Goal: Find specific page/section: Find specific page/section

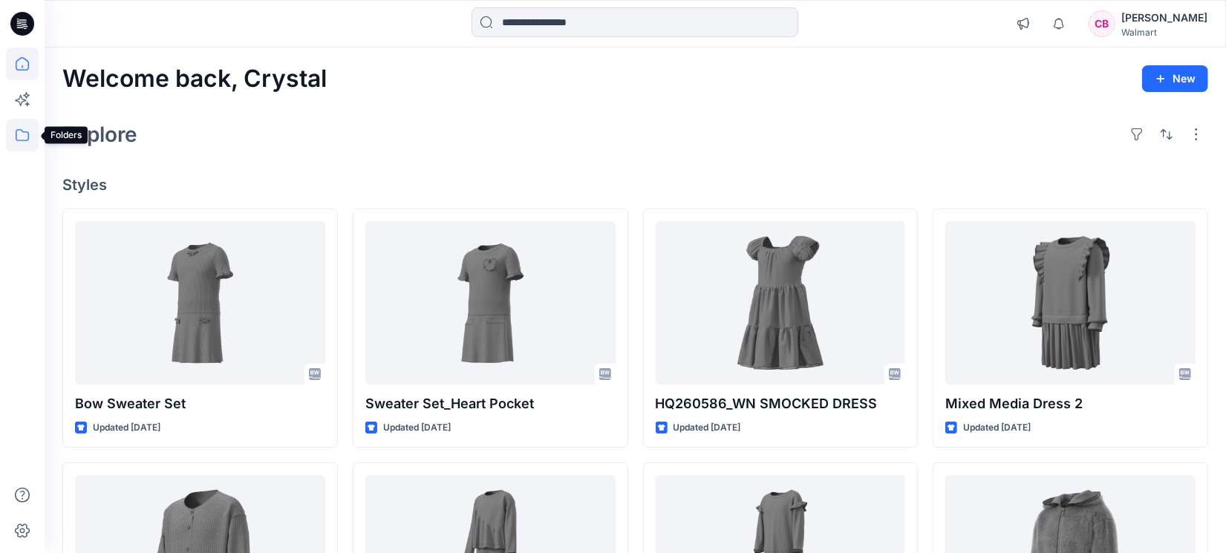
click at [13, 130] on icon at bounding box center [22, 135] width 33 height 33
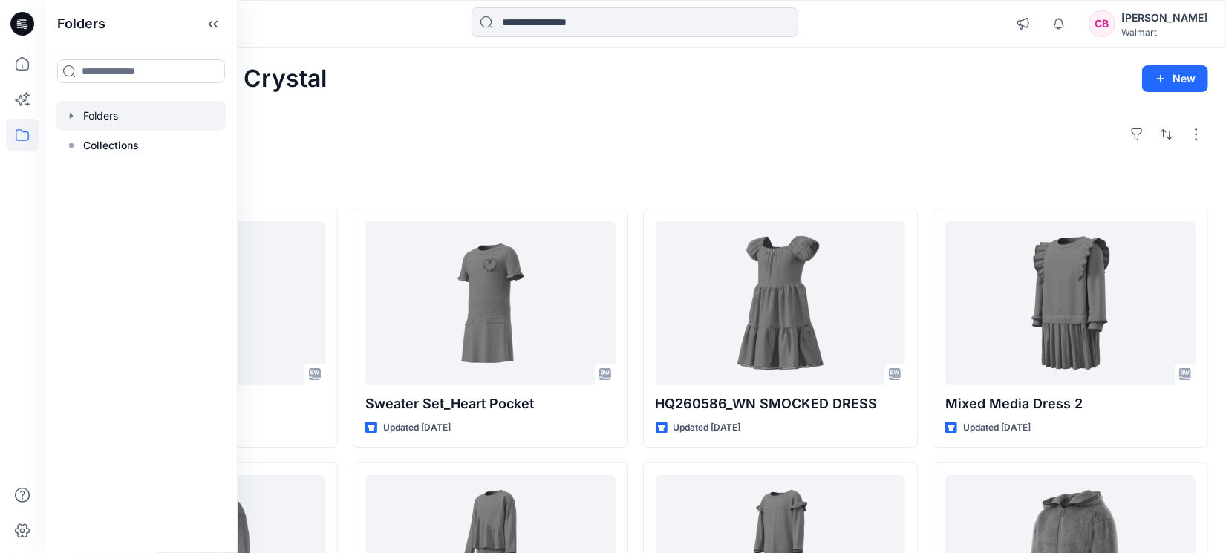
click at [84, 111] on div at bounding box center [140, 116] width 169 height 30
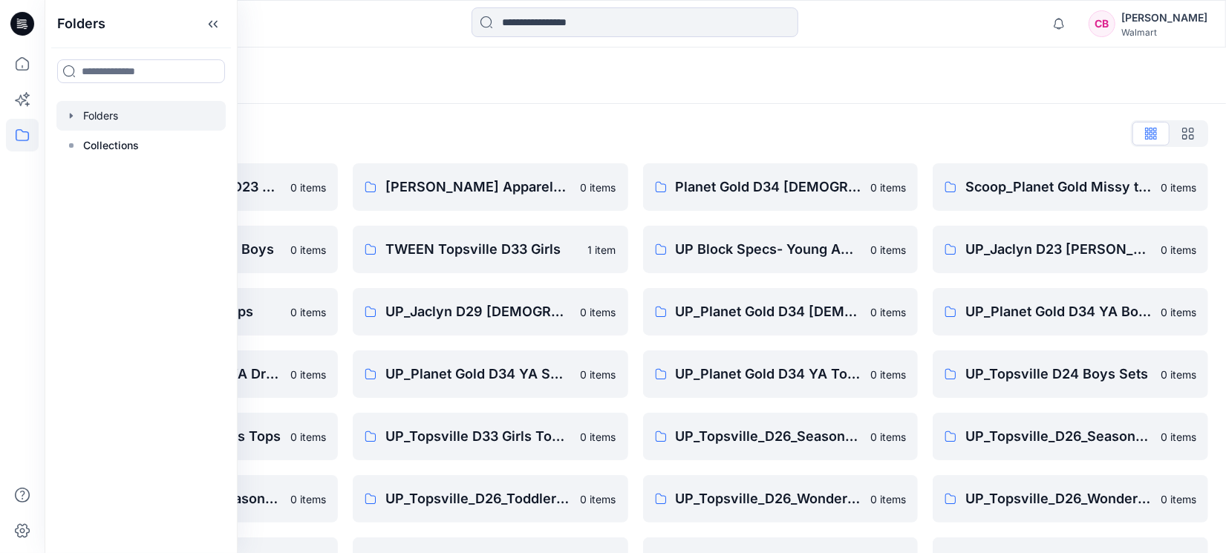
drag, startPoint x: 420, startPoint y: 88, endPoint x: 466, endPoint y: 131, distance: 63.0
click at [420, 88] on div "Folders" at bounding box center [635, 76] width 1181 height 56
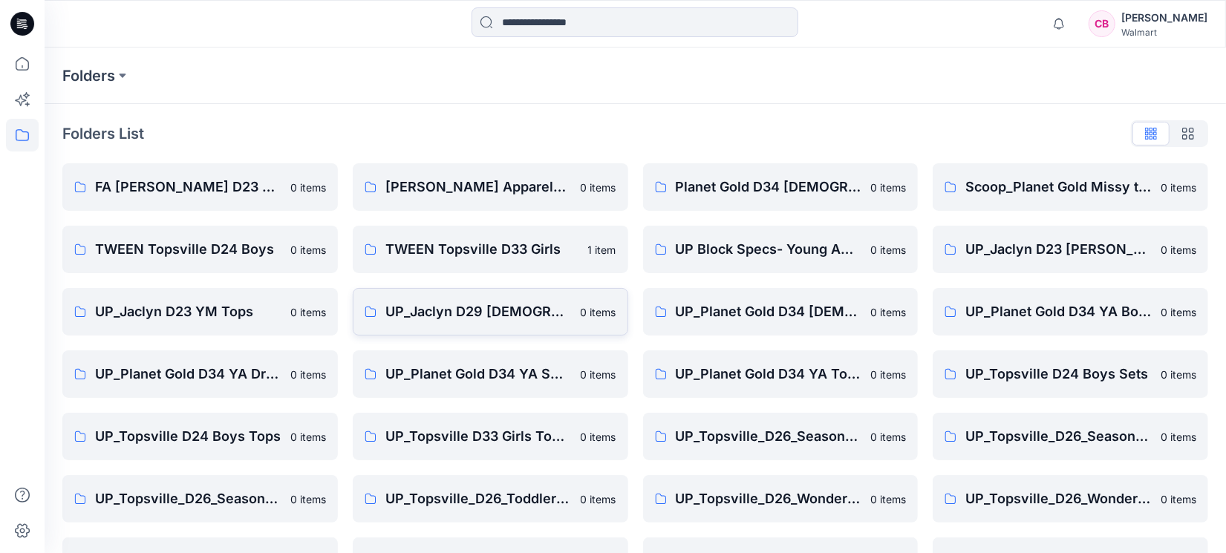
click at [482, 309] on p "UP_Jaclyn D29 [DEMOGRAPHIC_DATA] Sleep" at bounding box center [478, 311] width 186 height 21
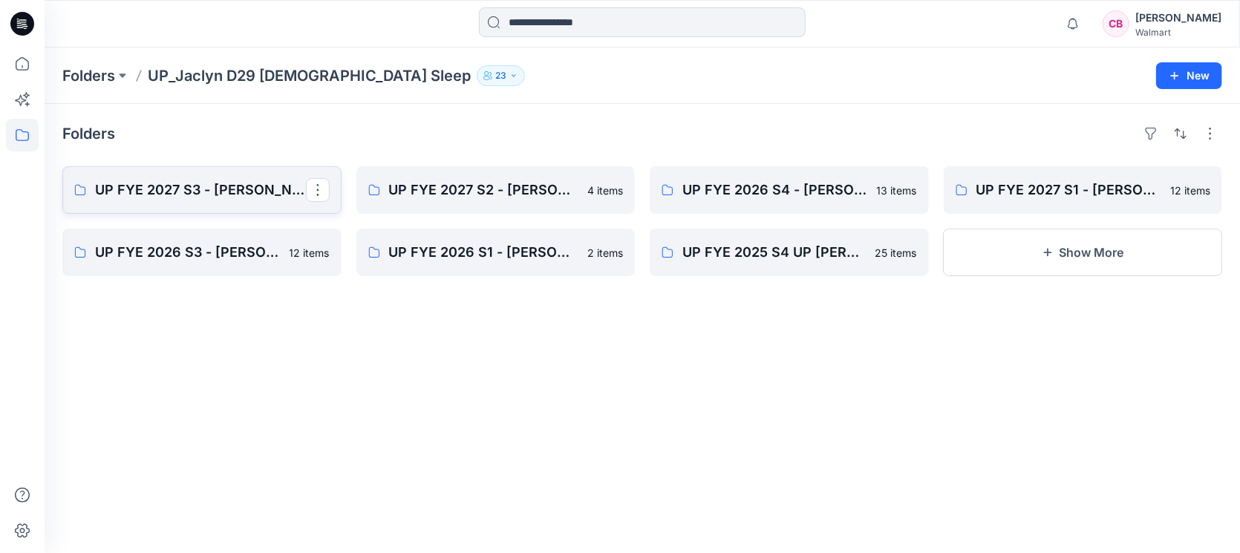
click at [186, 193] on p "UP FYE 2027 S3 - [PERSON_NAME] D29 [DEMOGRAPHIC_DATA] Sleepwear" at bounding box center [200, 190] width 211 height 21
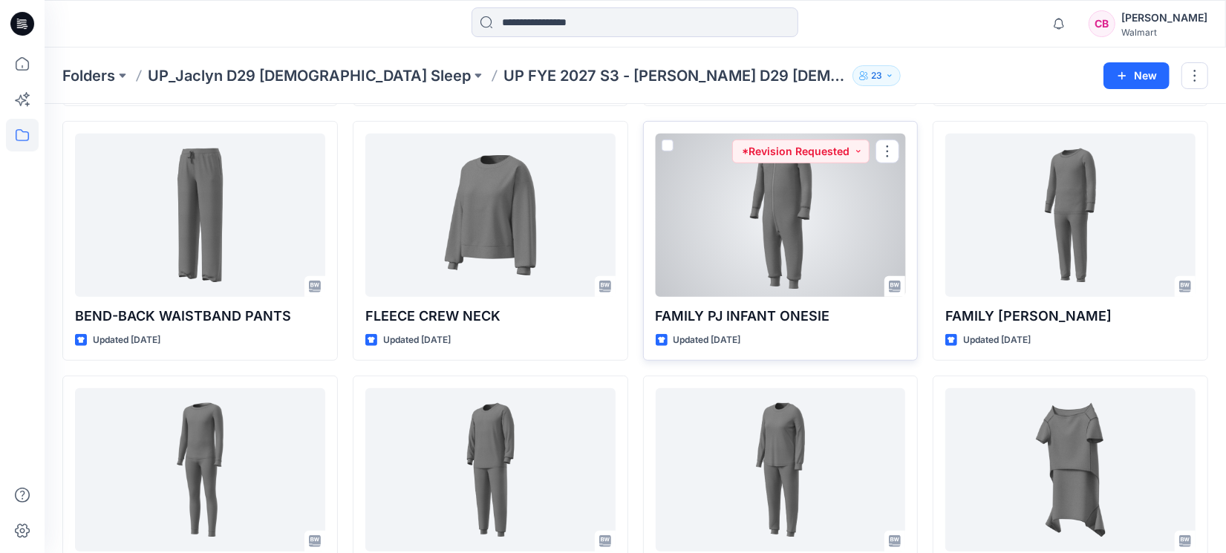
scroll to position [709, 0]
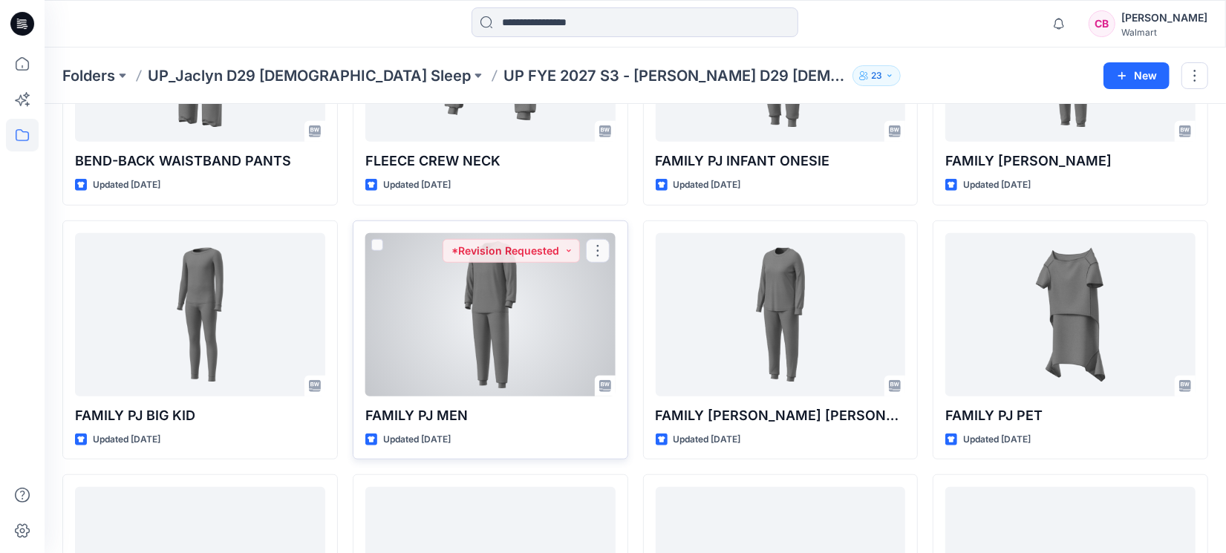
click at [490, 328] on div at bounding box center [490, 314] width 250 height 163
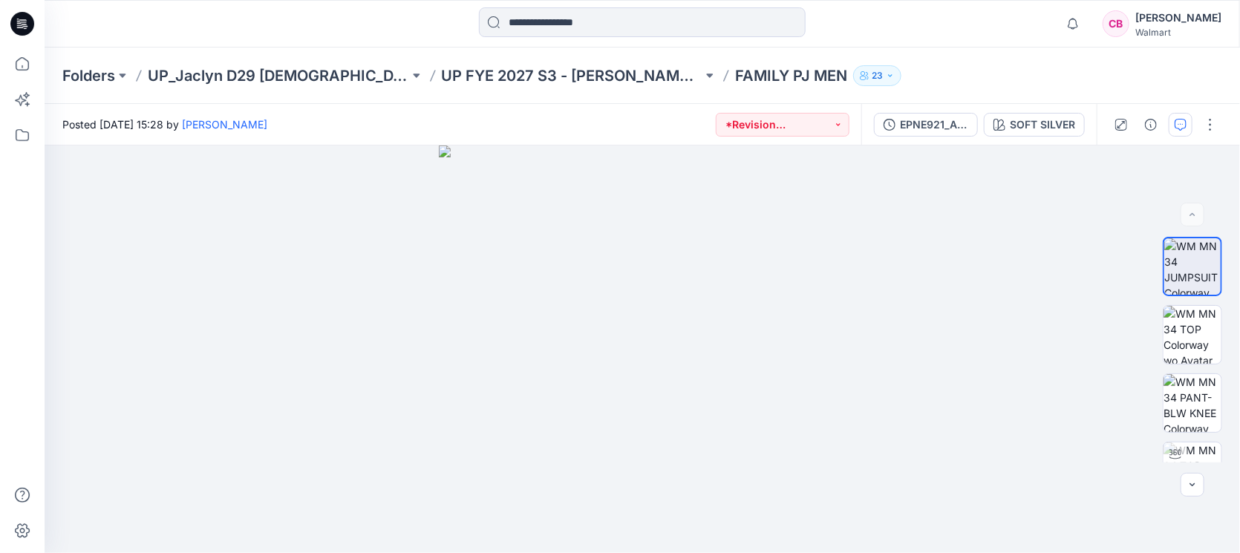
click at [1178, 124] on icon "button" at bounding box center [1181, 125] width 12 height 12
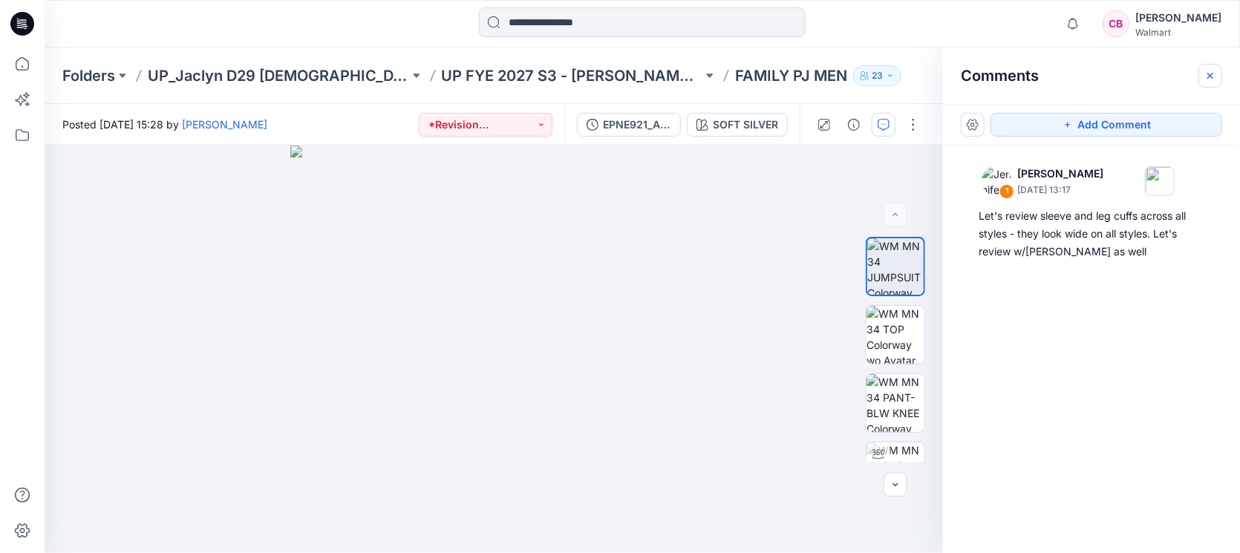
click at [1212, 80] on icon "button" at bounding box center [1210, 76] width 12 height 12
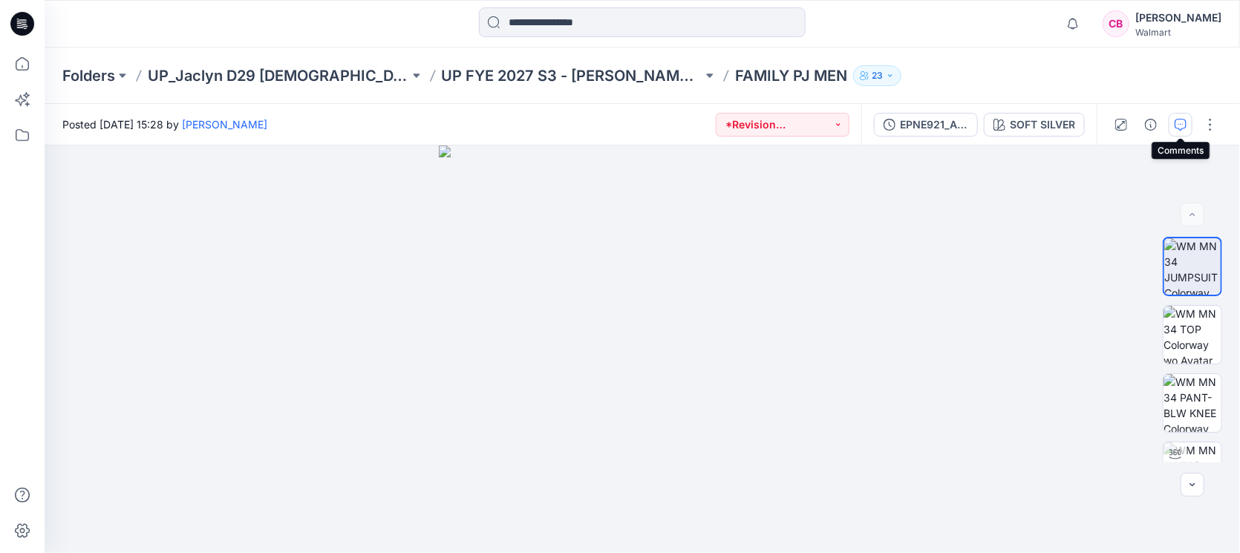
click at [1187, 120] on button "button" at bounding box center [1181, 125] width 24 height 24
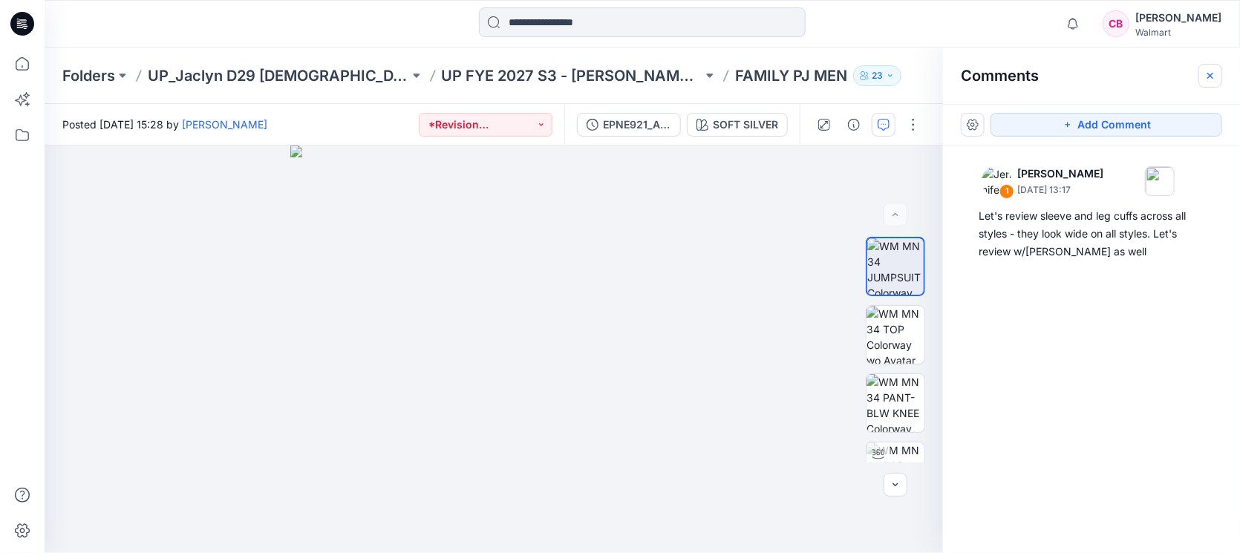
click at [1207, 70] on icon "button" at bounding box center [1210, 76] width 12 height 12
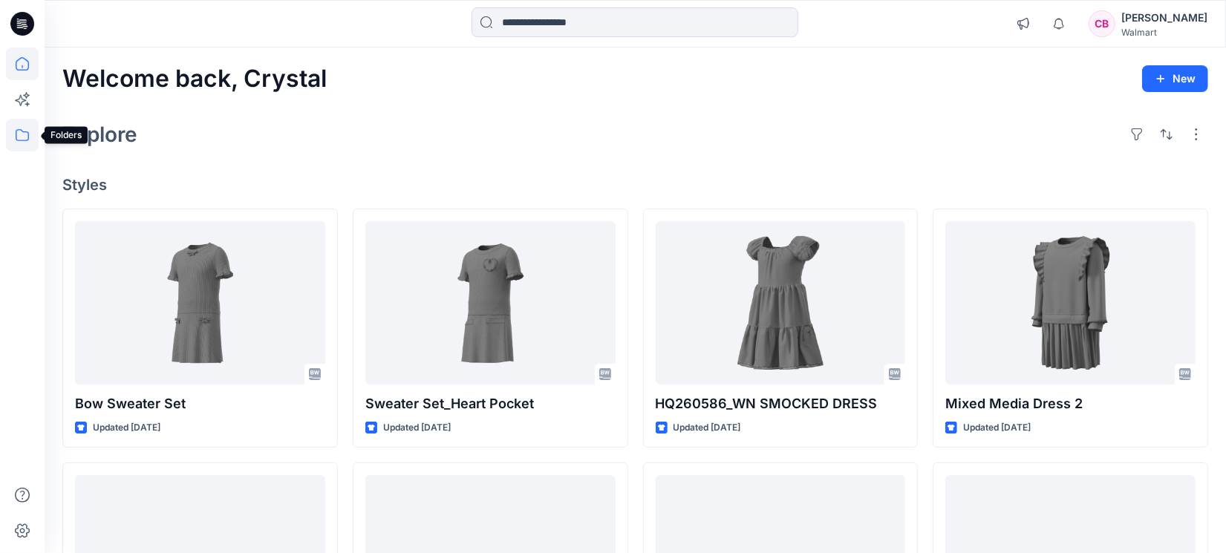
click at [11, 134] on icon at bounding box center [22, 135] width 33 height 33
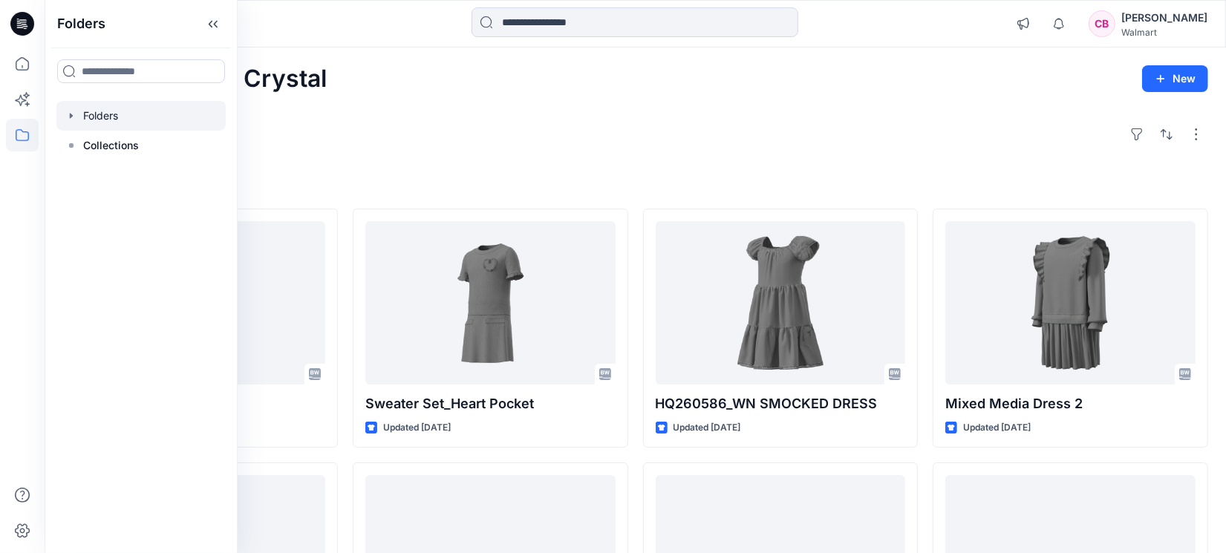
click at [99, 104] on div at bounding box center [140, 116] width 169 height 30
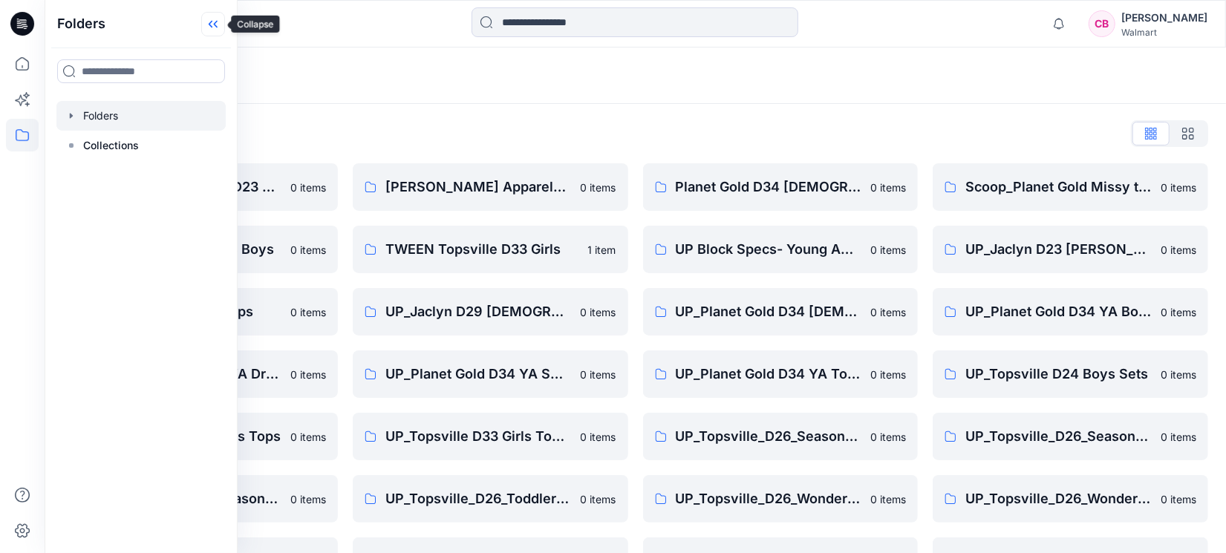
click at [216, 25] on icon at bounding box center [213, 24] width 24 height 25
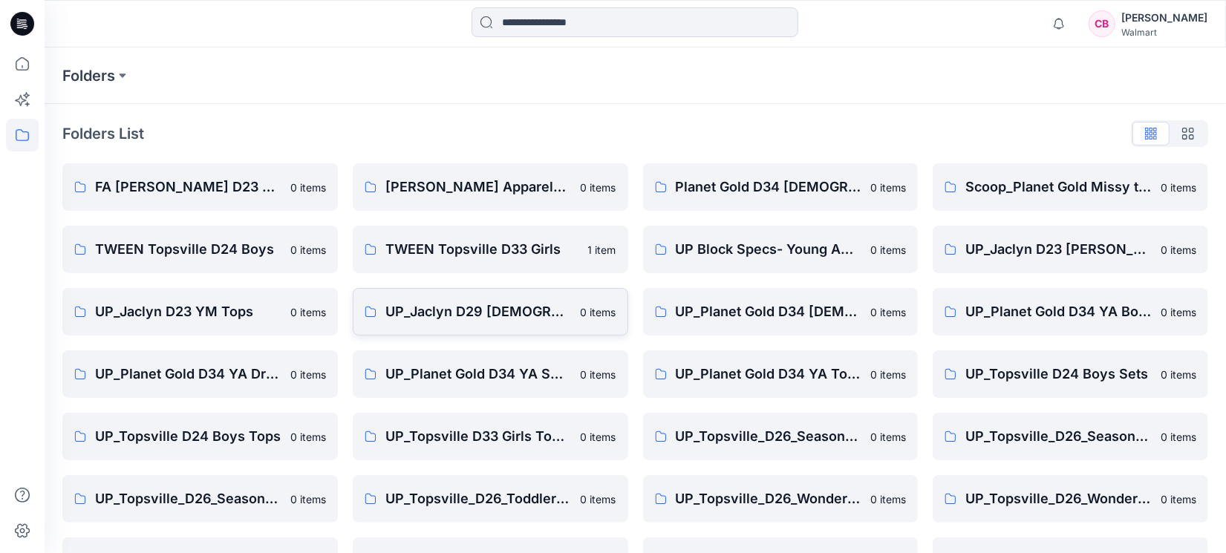
click at [420, 307] on p "UP_Jaclyn D29 [DEMOGRAPHIC_DATA] Sleep" at bounding box center [478, 311] width 186 height 21
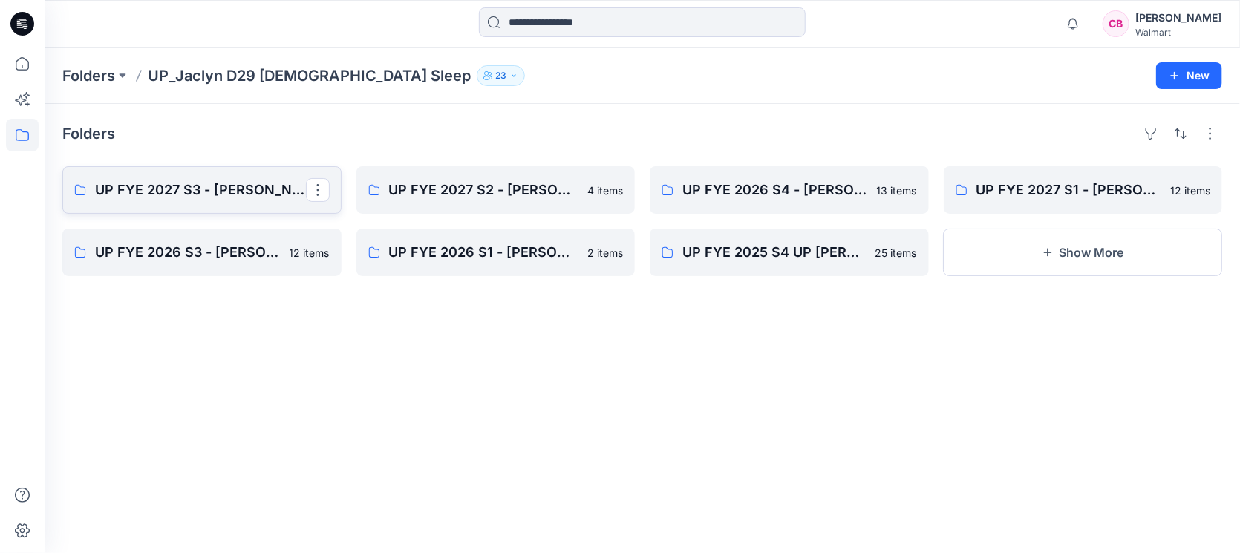
click at [216, 192] on p "UP FYE 2027 S3 - [PERSON_NAME] D29 [DEMOGRAPHIC_DATA] Sleepwear" at bounding box center [200, 190] width 211 height 21
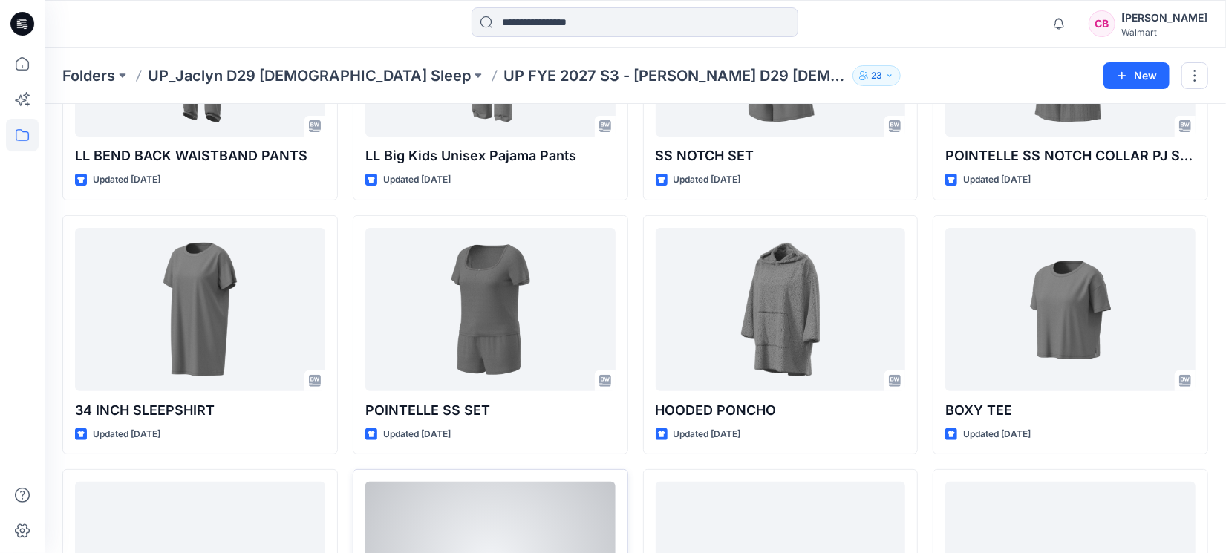
scroll to position [431, 0]
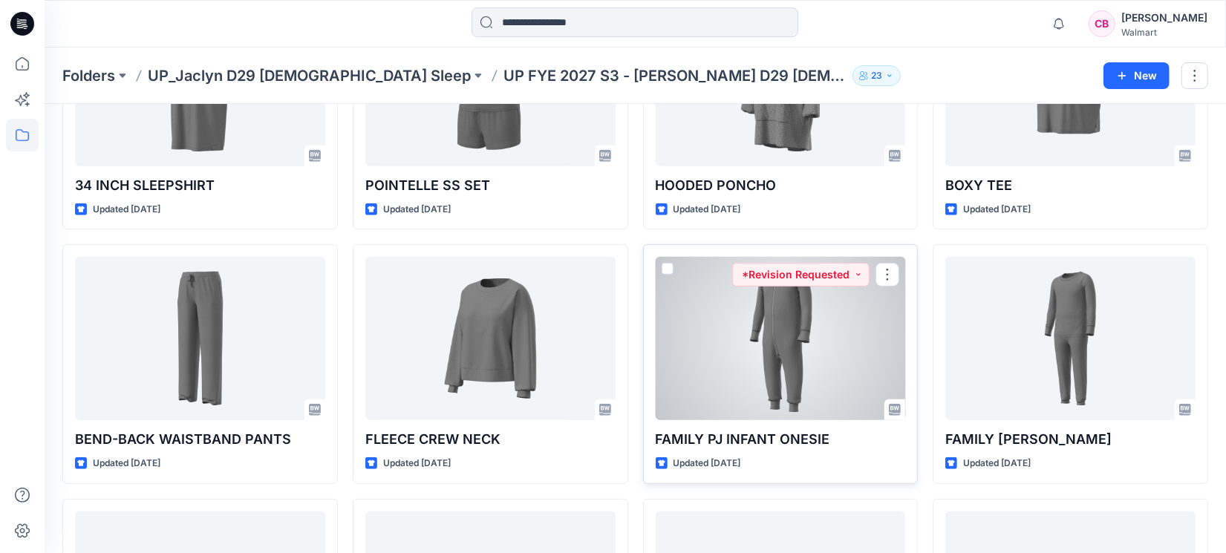
click at [814, 359] on div at bounding box center [781, 338] width 250 height 163
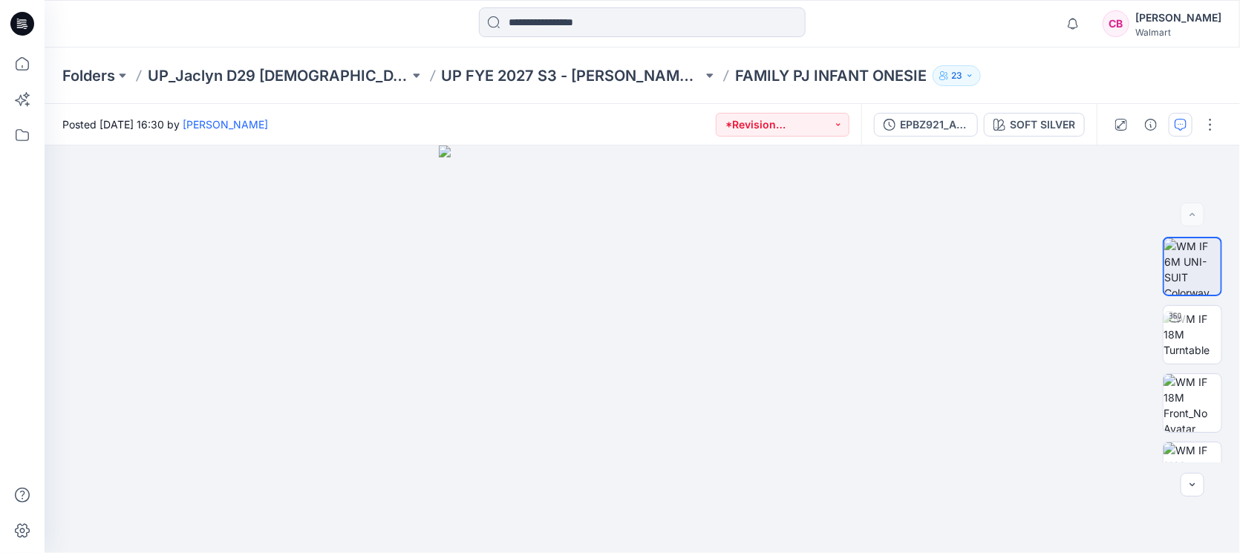
click at [1172, 123] on button "button" at bounding box center [1181, 125] width 24 height 24
click at [1178, 121] on div at bounding box center [1091, 301] width 297 height 506
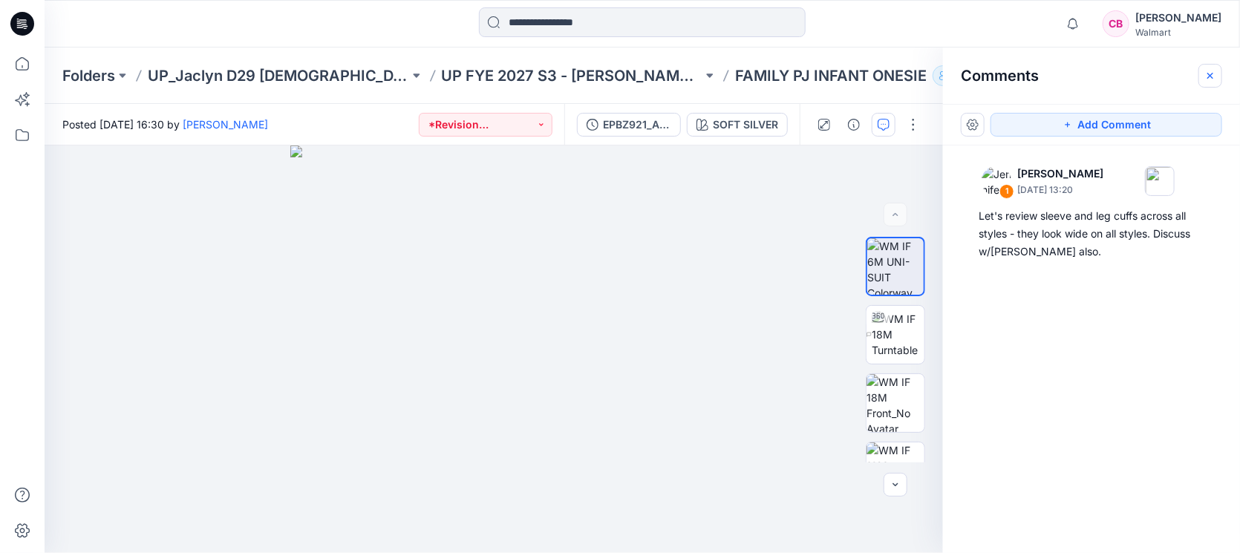
click at [1207, 70] on icon "button" at bounding box center [1210, 76] width 12 height 12
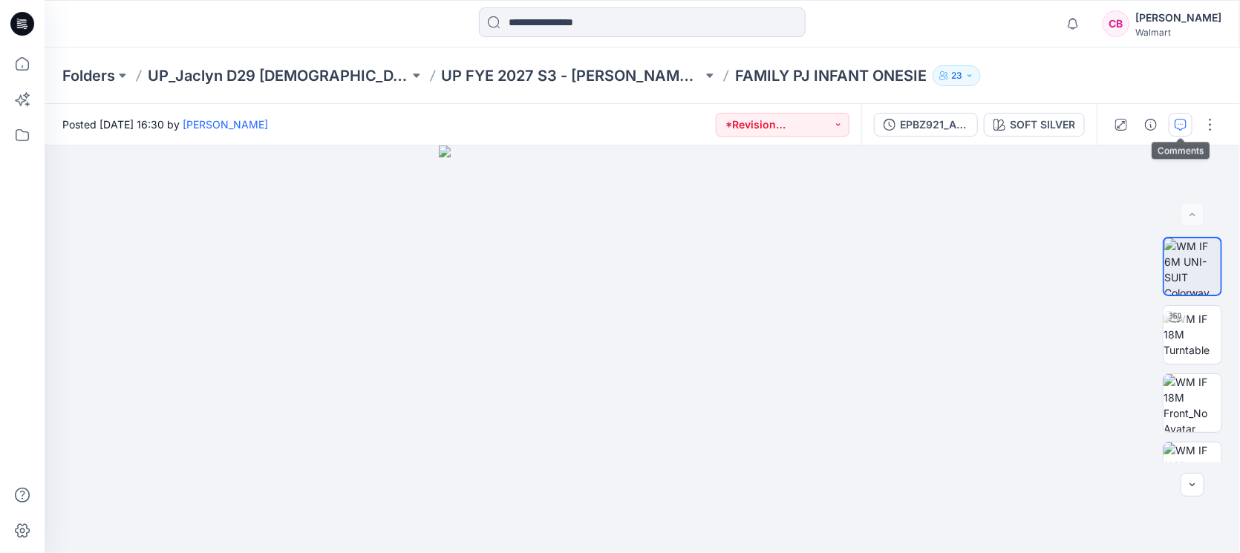
click at [1183, 124] on icon "button" at bounding box center [1180, 123] width 5 height 1
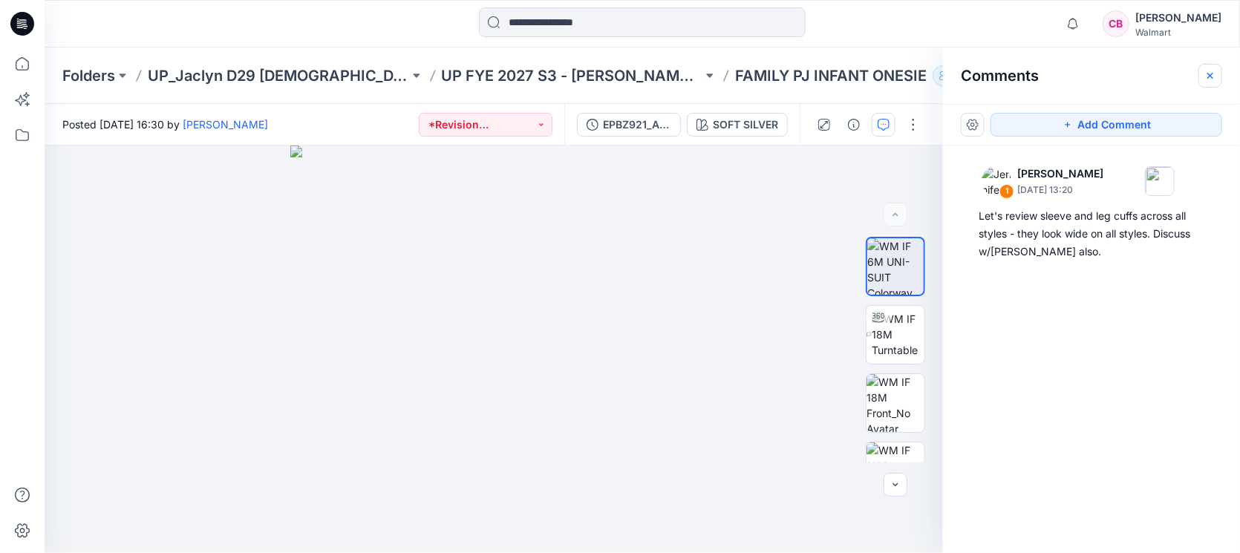
click at [1215, 77] on icon "button" at bounding box center [1210, 76] width 12 height 12
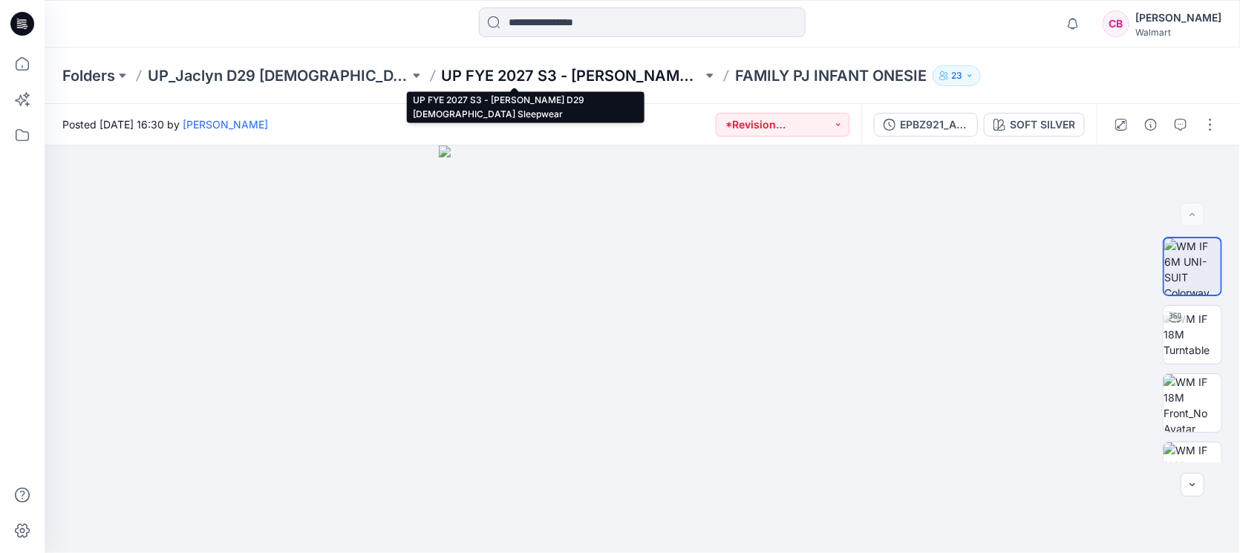
click at [574, 74] on p "UP FYE 2027 S3 - [PERSON_NAME] D29 [DEMOGRAPHIC_DATA] Sleepwear" at bounding box center [572, 75] width 261 height 21
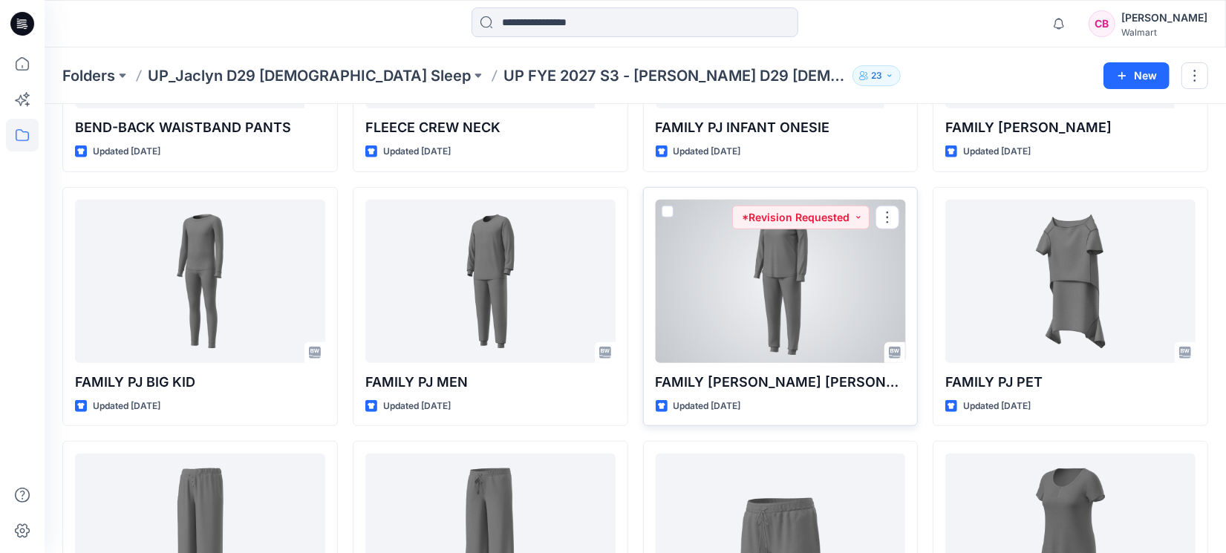
scroll to position [649, 0]
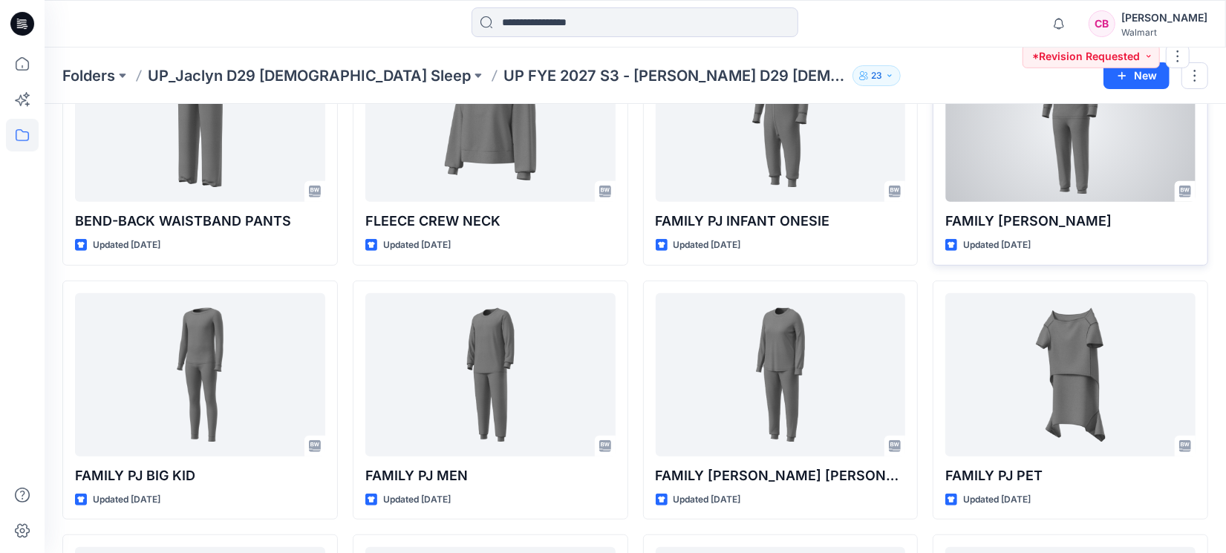
click at [1050, 169] on div at bounding box center [1070, 120] width 250 height 163
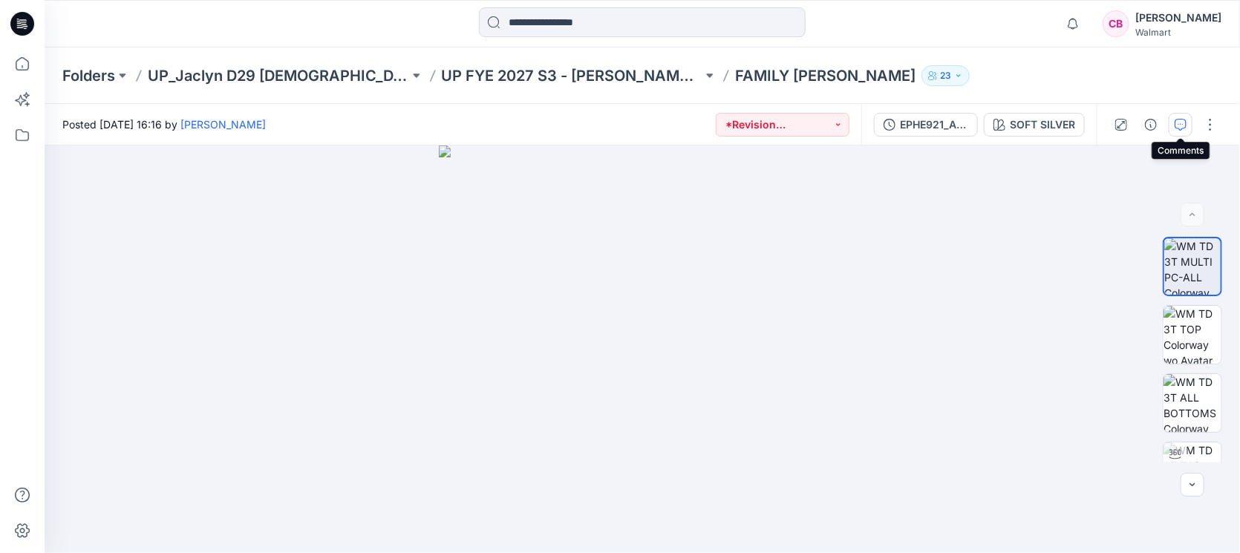
click at [1176, 124] on icon "button" at bounding box center [1181, 125] width 12 height 12
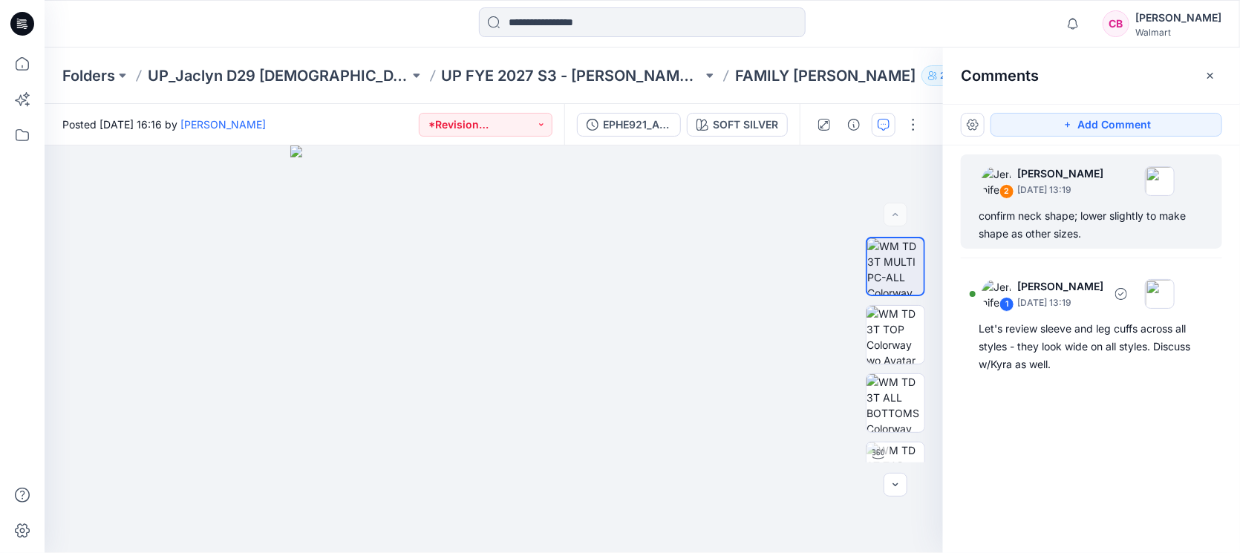
click at [1077, 222] on div "confirm neck shape; lower slightly to make shape as other sizes." at bounding box center [1092, 225] width 226 height 36
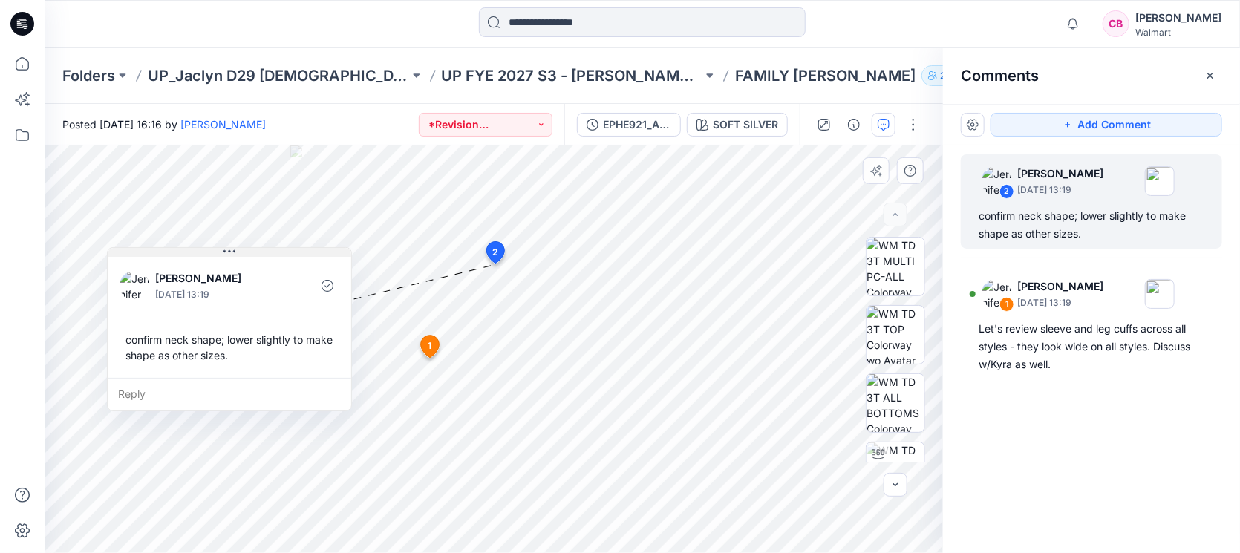
drag, startPoint x: 661, startPoint y: 276, endPoint x: 307, endPoint y: 243, distance: 355.0
click at [307, 248] on button at bounding box center [230, 252] width 244 height 9
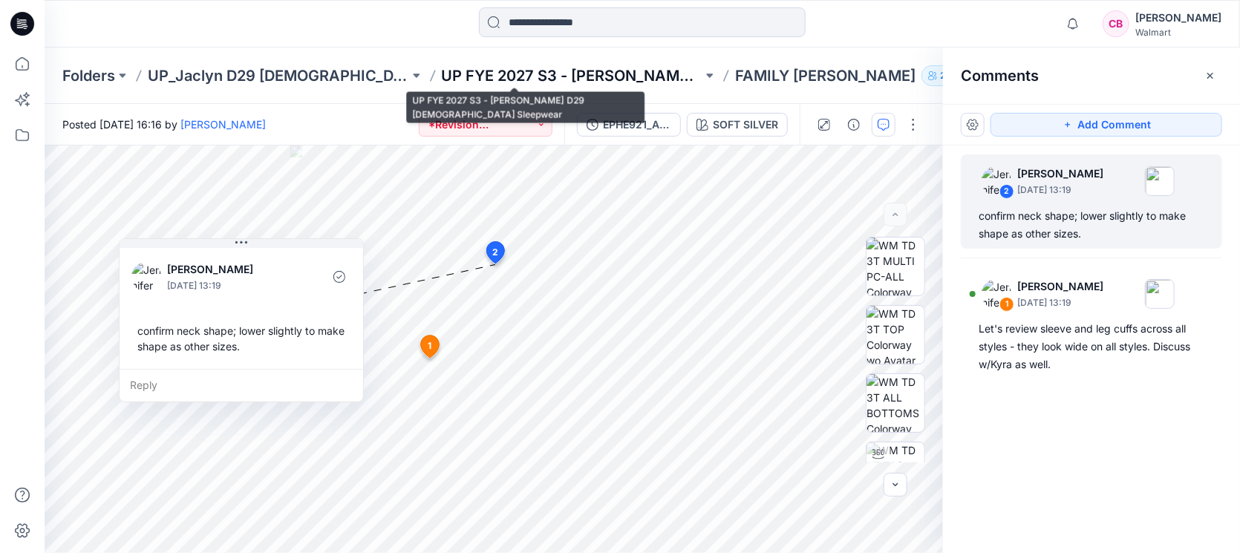
click at [564, 76] on p "UP FYE 2027 S3 - [PERSON_NAME] D29 [DEMOGRAPHIC_DATA] Sleepwear" at bounding box center [572, 75] width 261 height 21
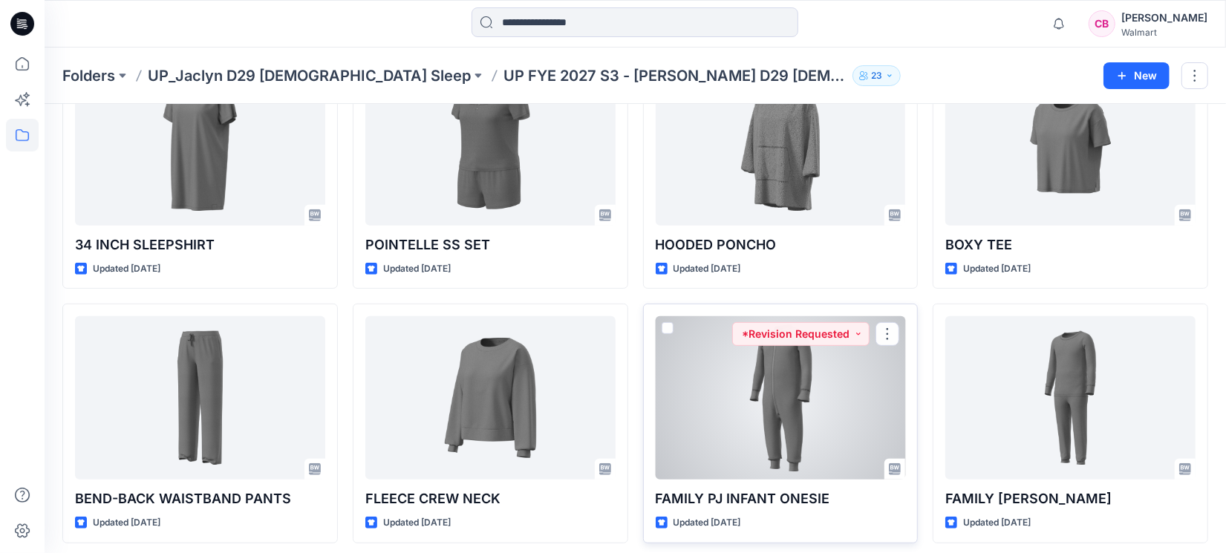
scroll to position [649, 0]
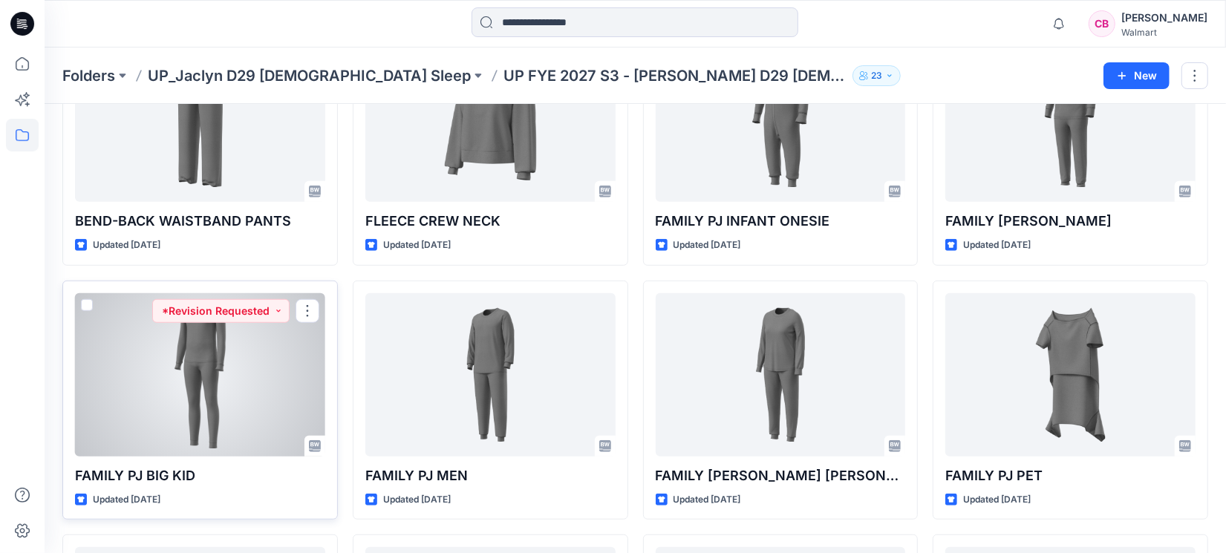
click at [186, 371] on div at bounding box center [200, 374] width 250 height 163
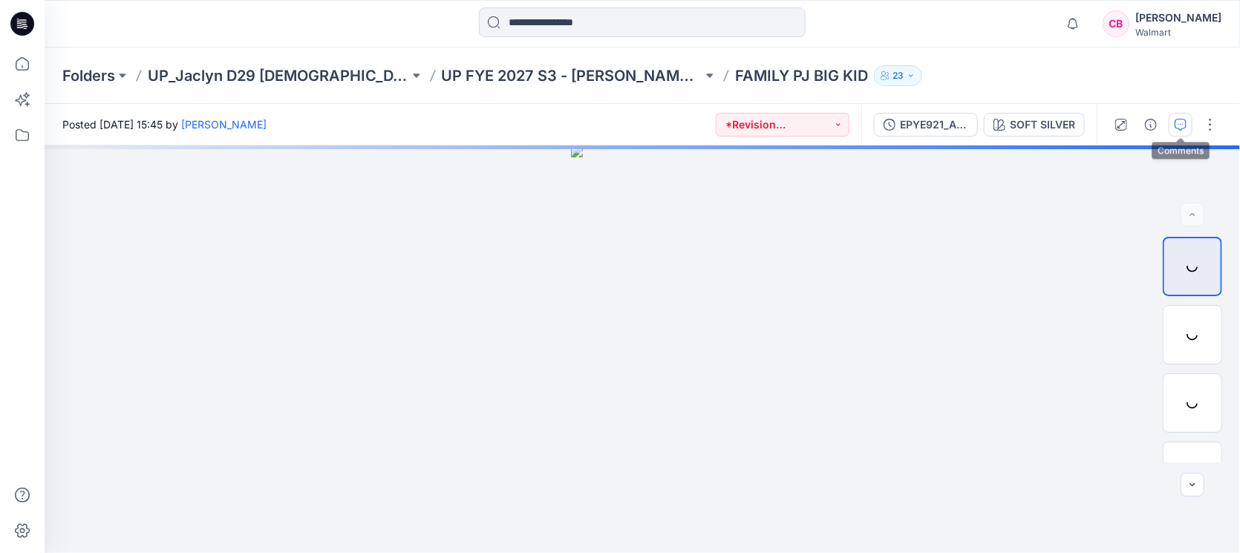
click at [1178, 131] on button "button" at bounding box center [1181, 125] width 24 height 24
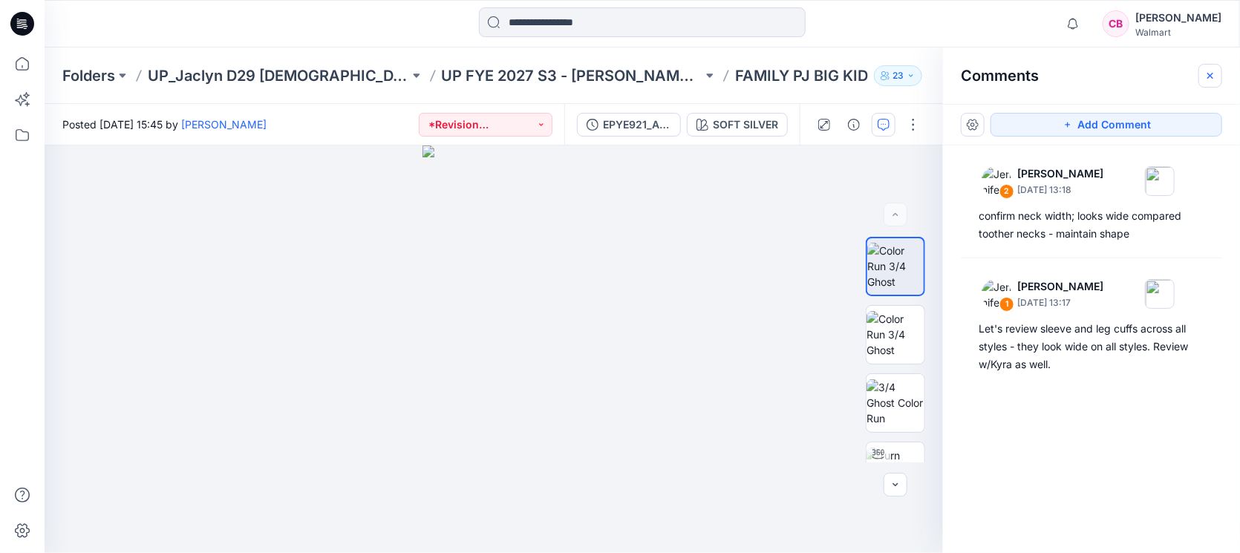
click at [1213, 76] on icon "button" at bounding box center [1210, 76] width 12 height 12
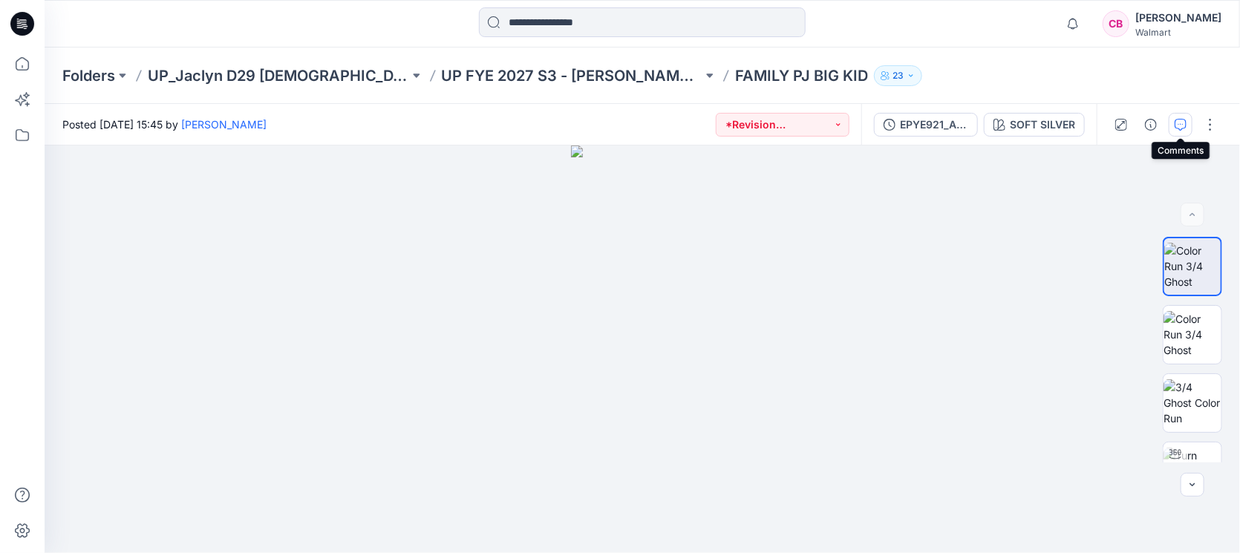
click at [1180, 124] on icon "button" at bounding box center [1181, 125] width 12 height 12
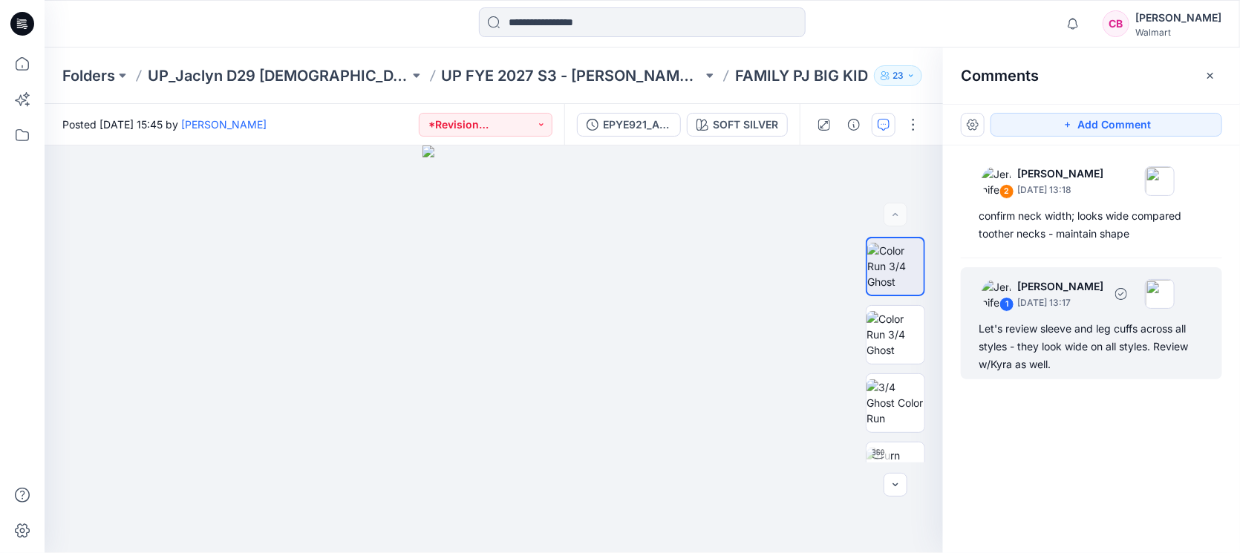
click at [1090, 303] on p "[DATE] 13:17" at bounding box center [1060, 303] width 86 height 15
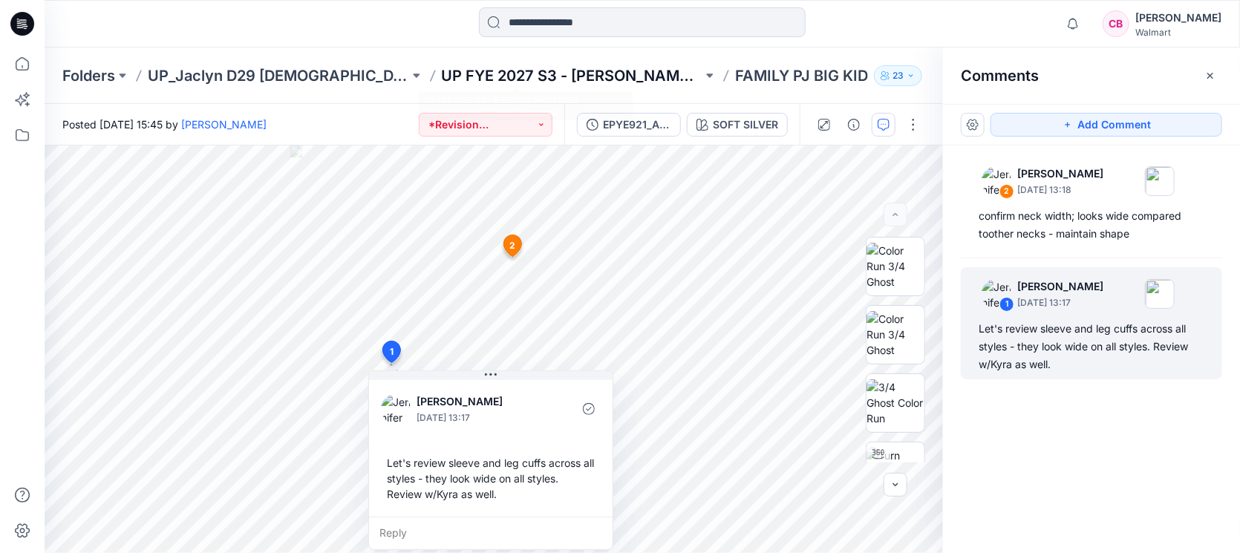
click at [596, 74] on p "UP FYE 2027 S3 - [PERSON_NAME] D29 [DEMOGRAPHIC_DATA] Sleepwear" at bounding box center [572, 75] width 261 height 21
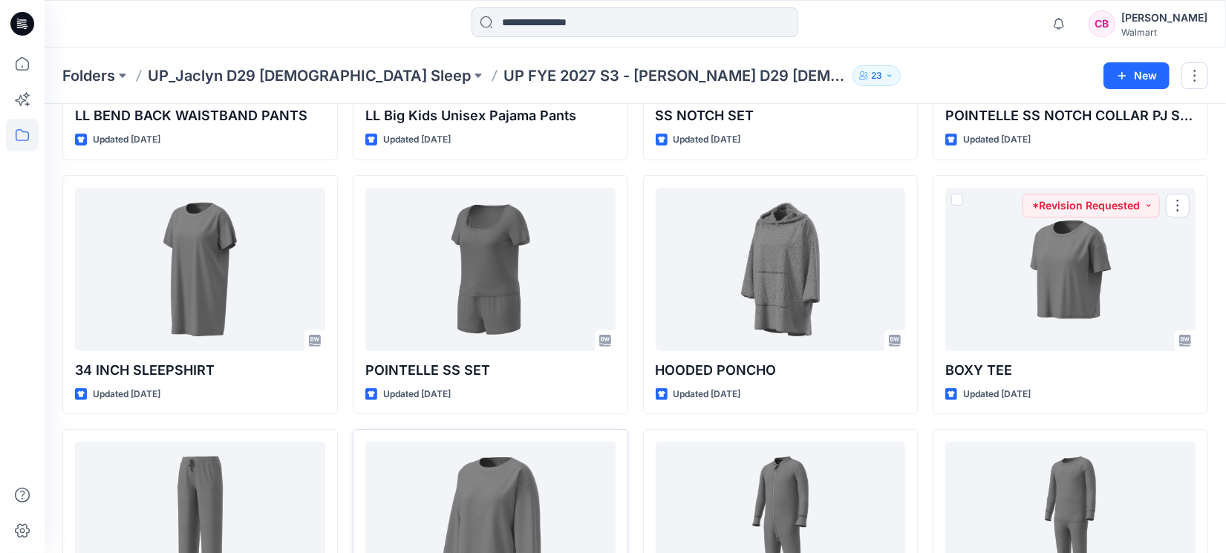
scroll to position [617, 0]
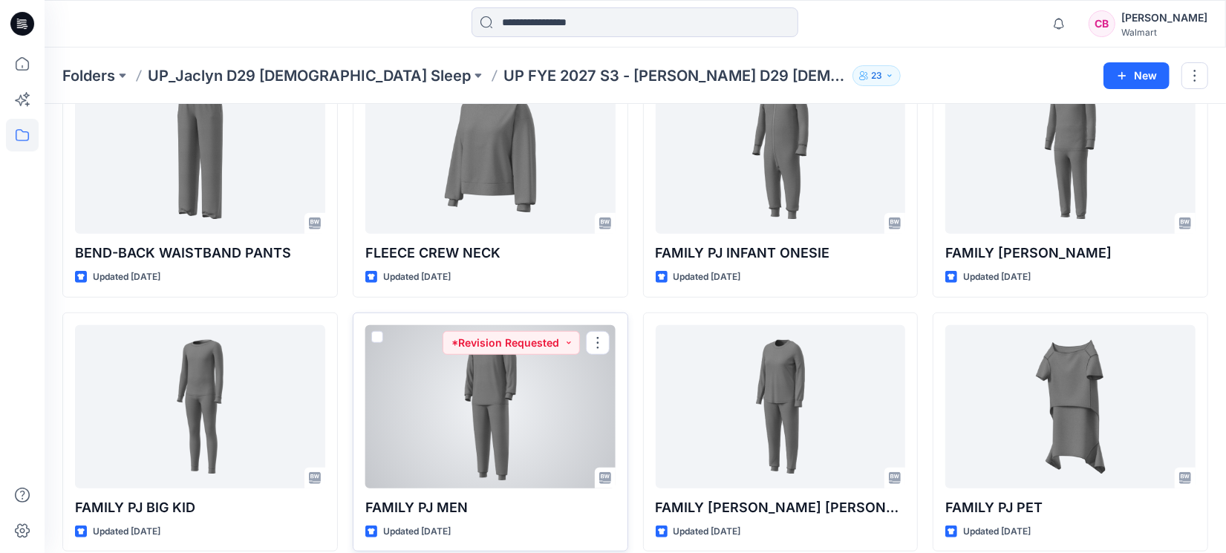
click at [463, 405] on div at bounding box center [490, 406] width 250 height 163
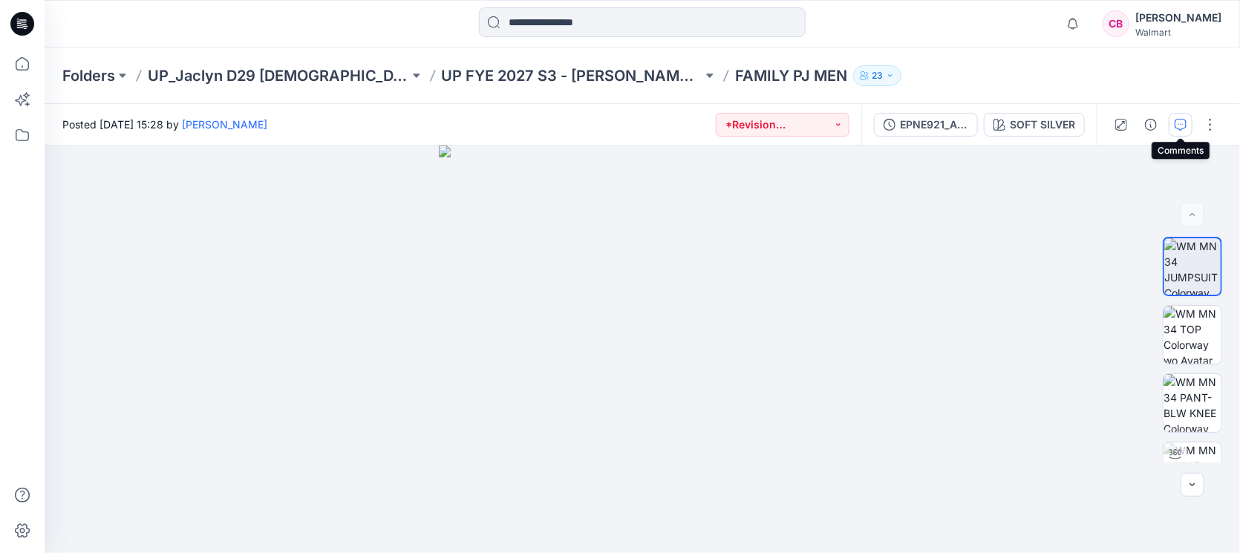
click at [1181, 119] on icon "button" at bounding box center [1181, 125] width 12 height 12
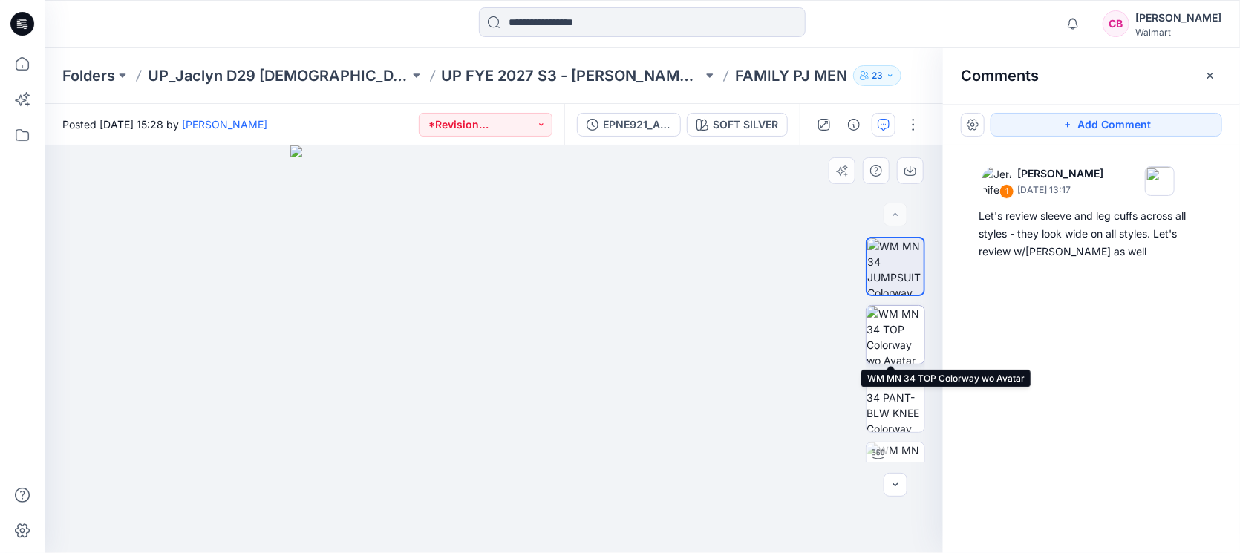
click at [890, 339] on img at bounding box center [896, 335] width 58 height 58
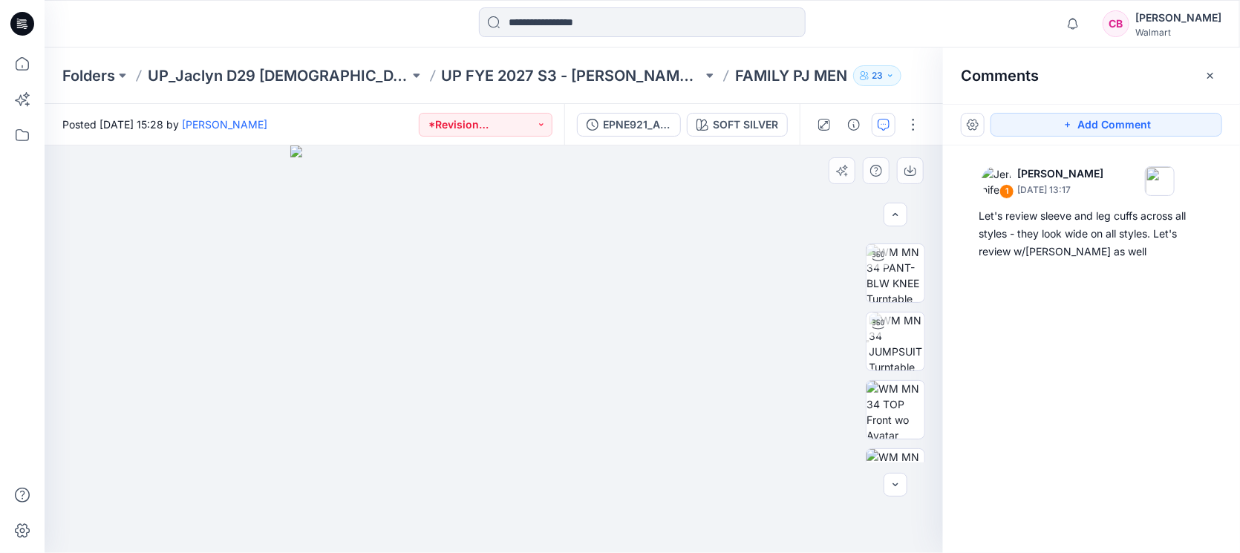
scroll to position [278, 0]
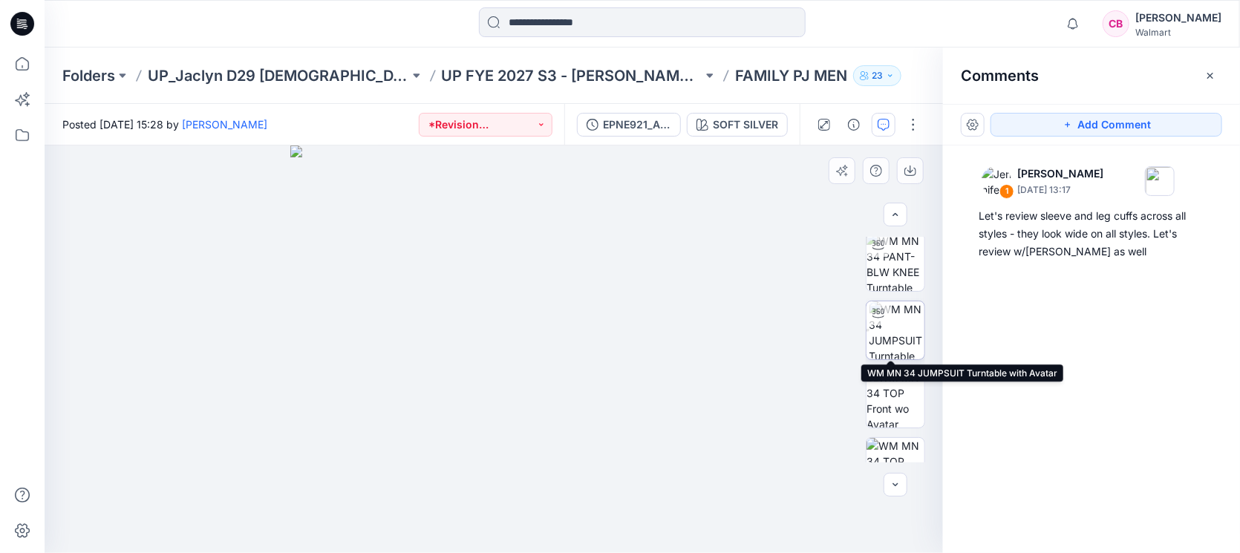
click at [895, 334] on img at bounding box center [897, 330] width 55 height 58
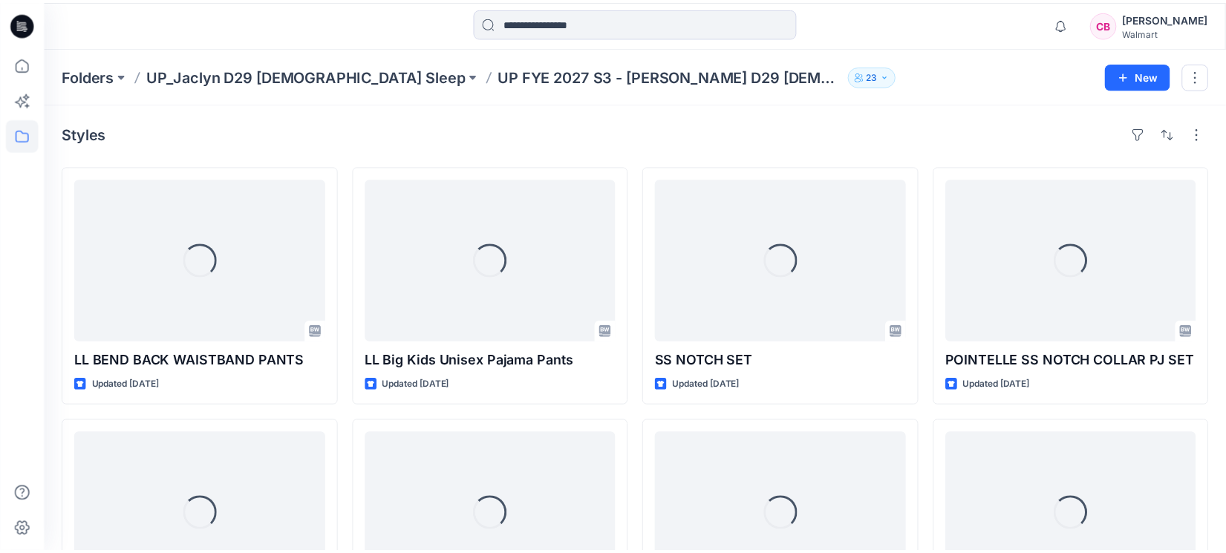
scroll to position [617, 0]
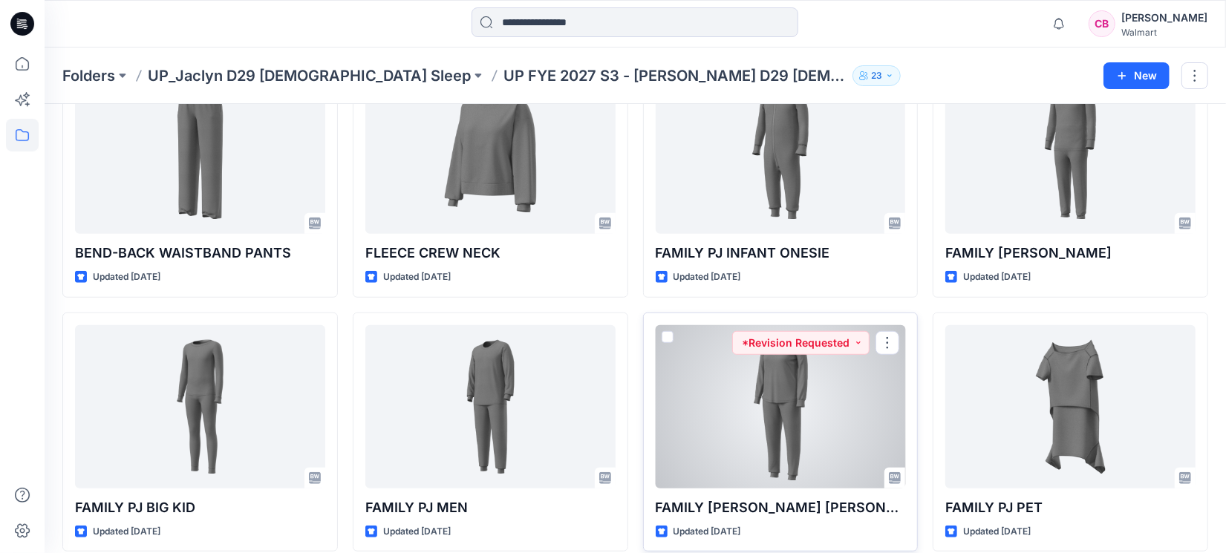
click at [777, 441] on div at bounding box center [781, 406] width 250 height 163
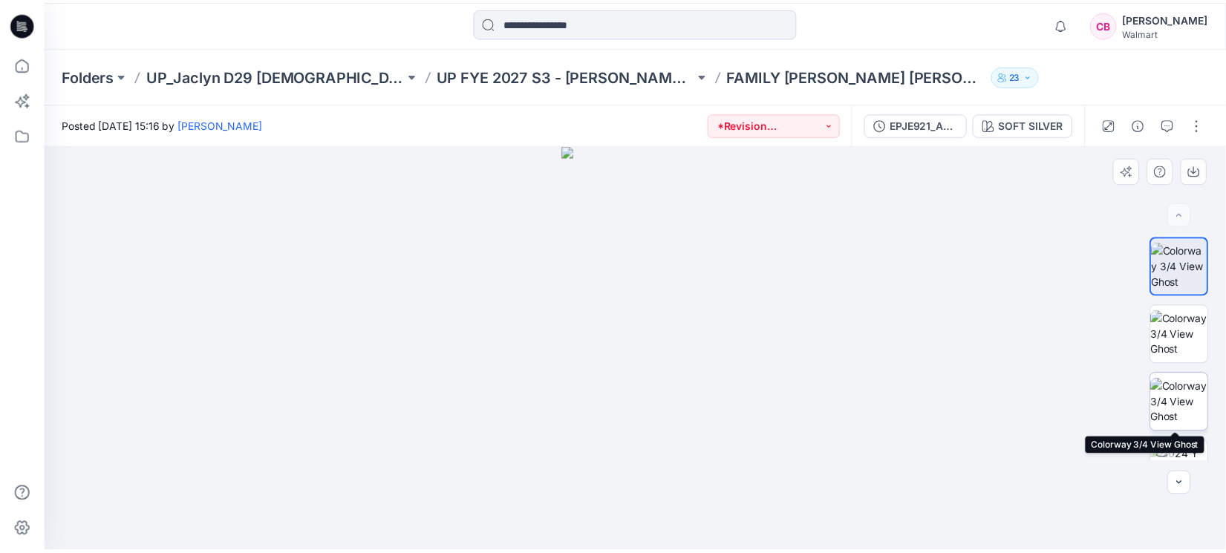
scroll to position [186, 0]
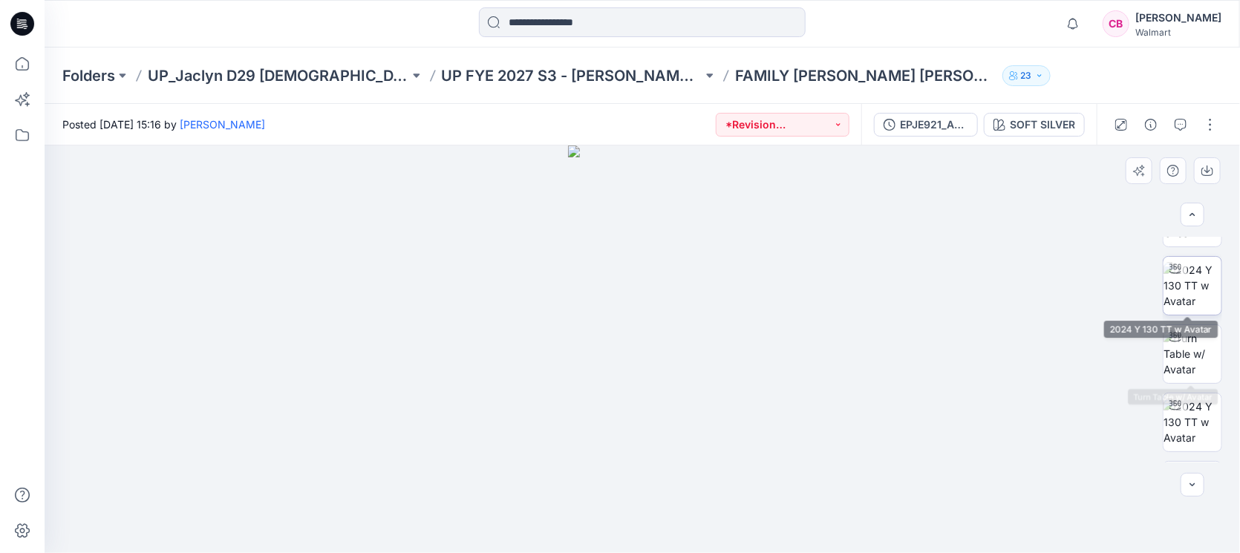
click at [1199, 275] on img at bounding box center [1193, 285] width 58 height 47
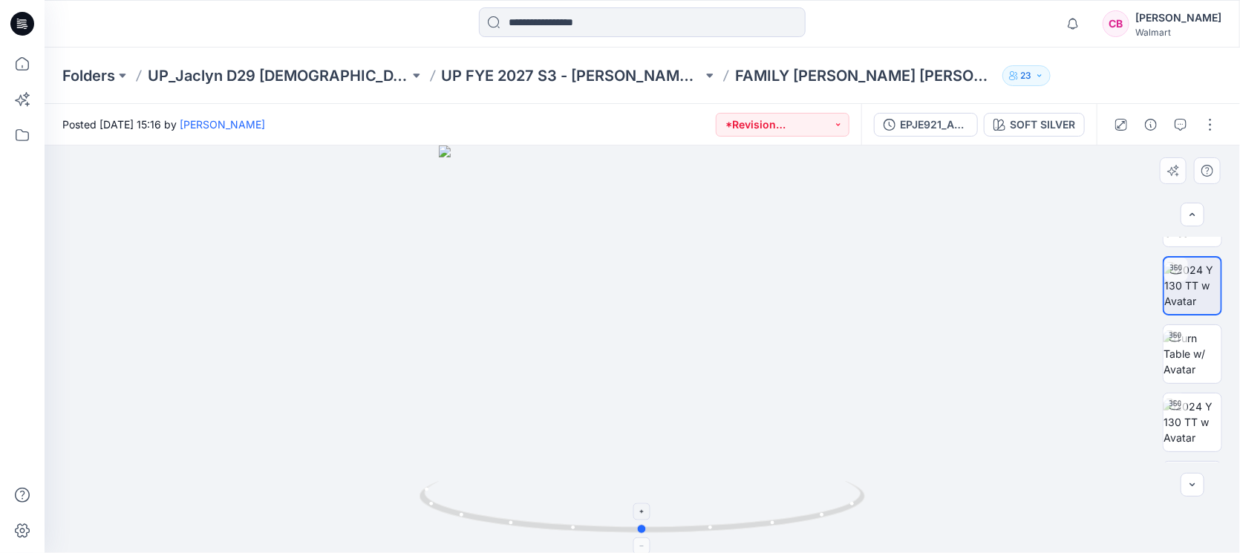
click at [643, 548] on foreignobject at bounding box center [642, 546] width 17 height 17
click at [650, 173] on img at bounding box center [643, 135] width 1268 height 838
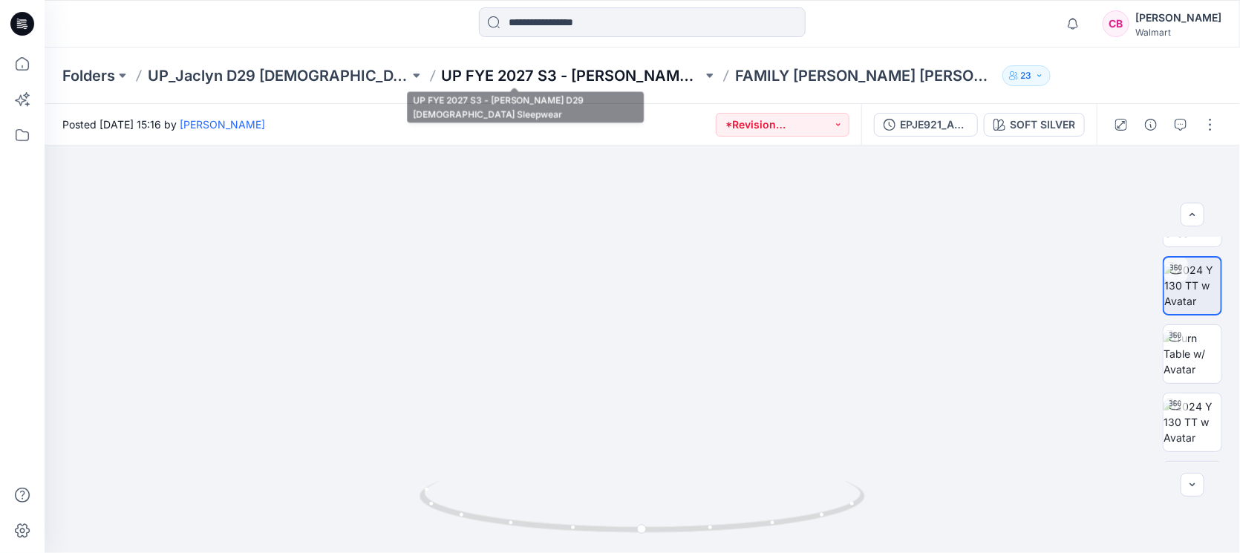
click at [575, 77] on p "UP FYE 2027 S3 - [PERSON_NAME] D29 [DEMOGRAPHIC_DATA] Sleepwear" at bounding box center [572, 75] width 261 height 21
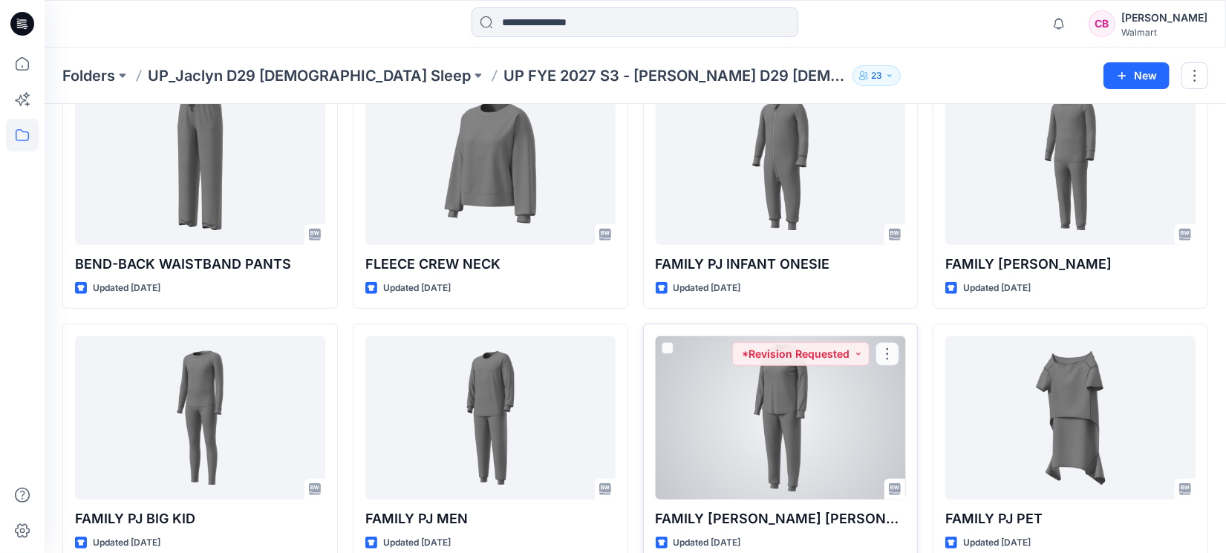
scroll to position [649, 0]
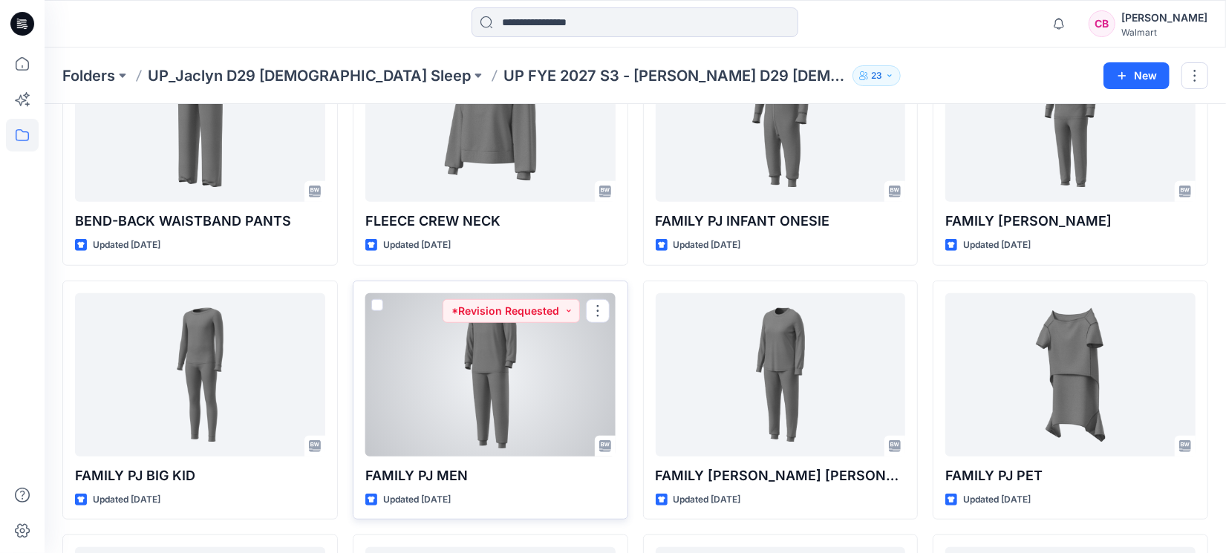
click at [491, 396] on div at bounding box center [490, 374] width 250 height 163
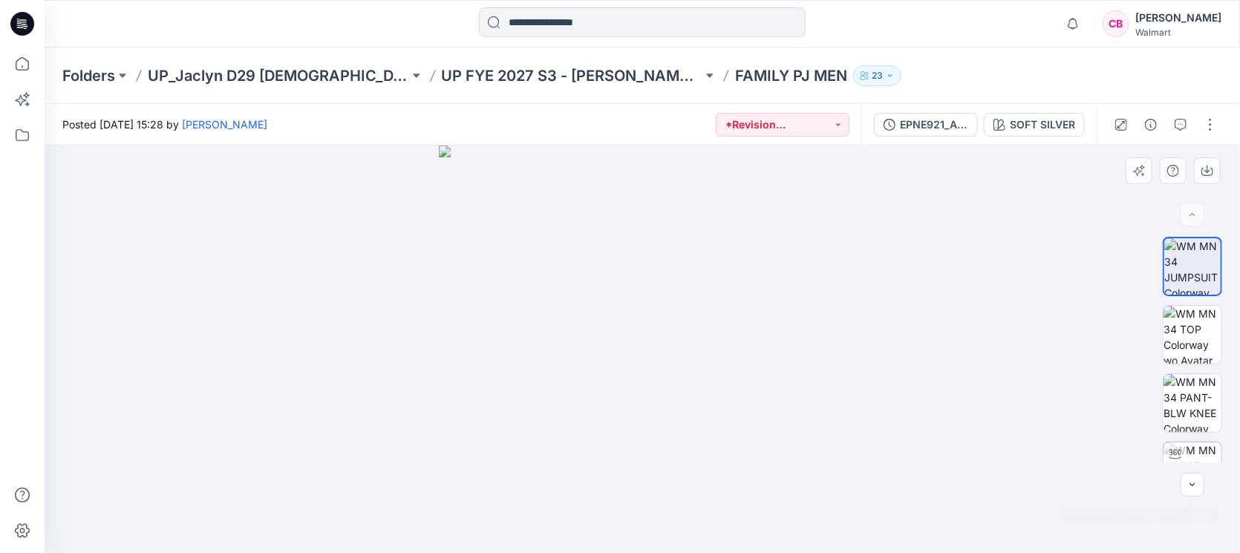
click at [1192, 446] on img at bounding box center [1193, 472] width 58 height 58
drag, startPoint x: 647, startPoint y: 303, endPoint x: 645, endPoint y: 446, distance: 143.3
click at [645, 446] on img at bounding box center [642, 331] width 958 height 443
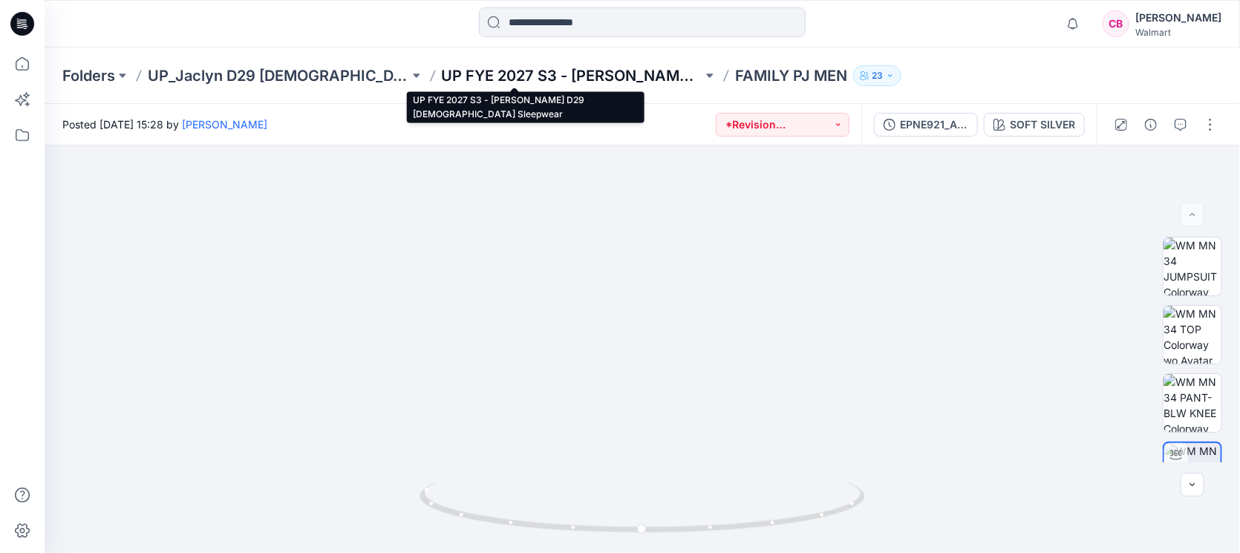
click at [541, 79] on p "UP FYE 2027 S3 - [PERSON_NAME] D29 [DEMOGRAPHIC_DATA] Sleepwear" at bounding box center [572, 75] width 261 height 21
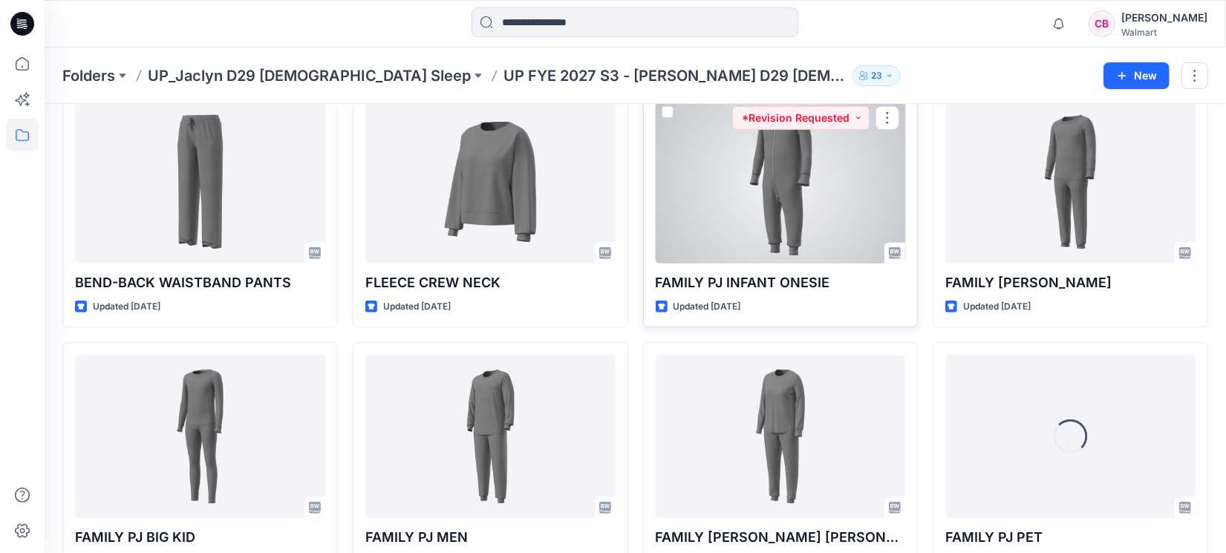
scroll to position [709, 0]
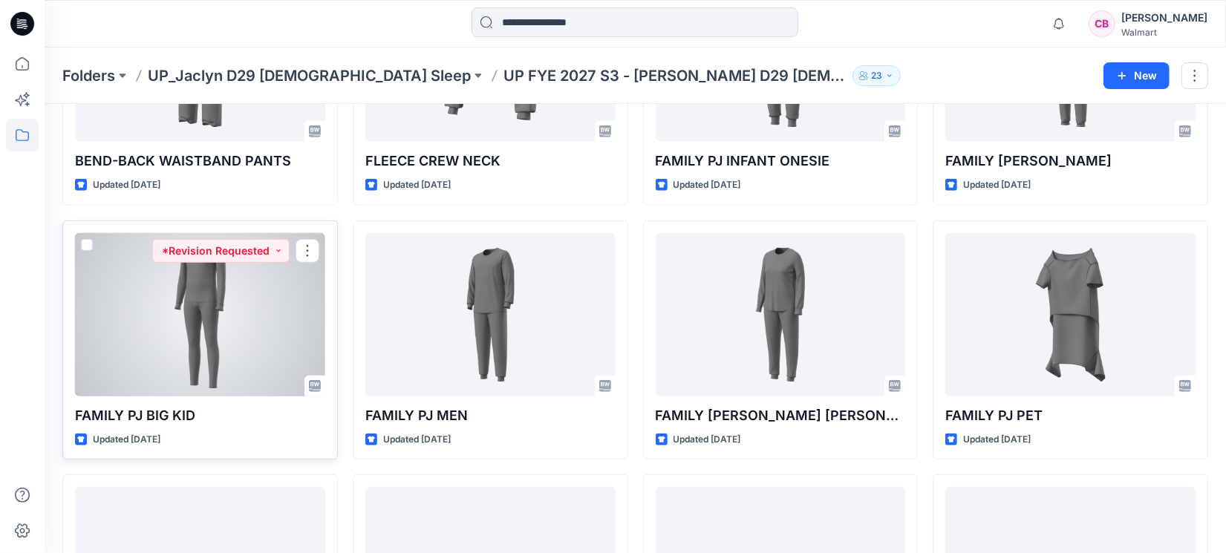
click at [175, 335] on div at bounding box center [200, 314] width 250 height 163
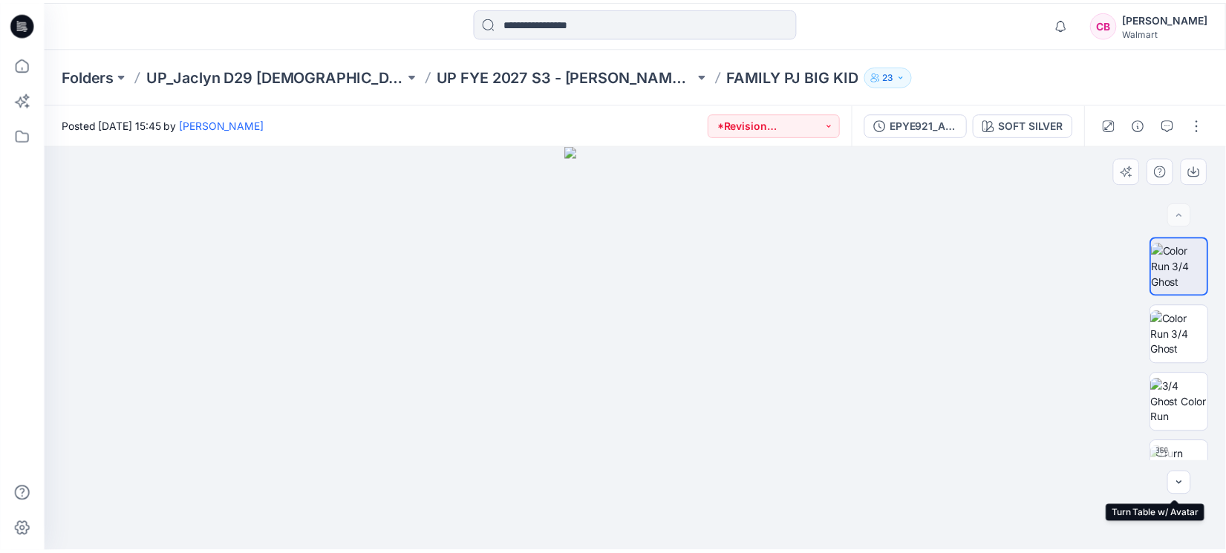
scroll to position [186, 0]
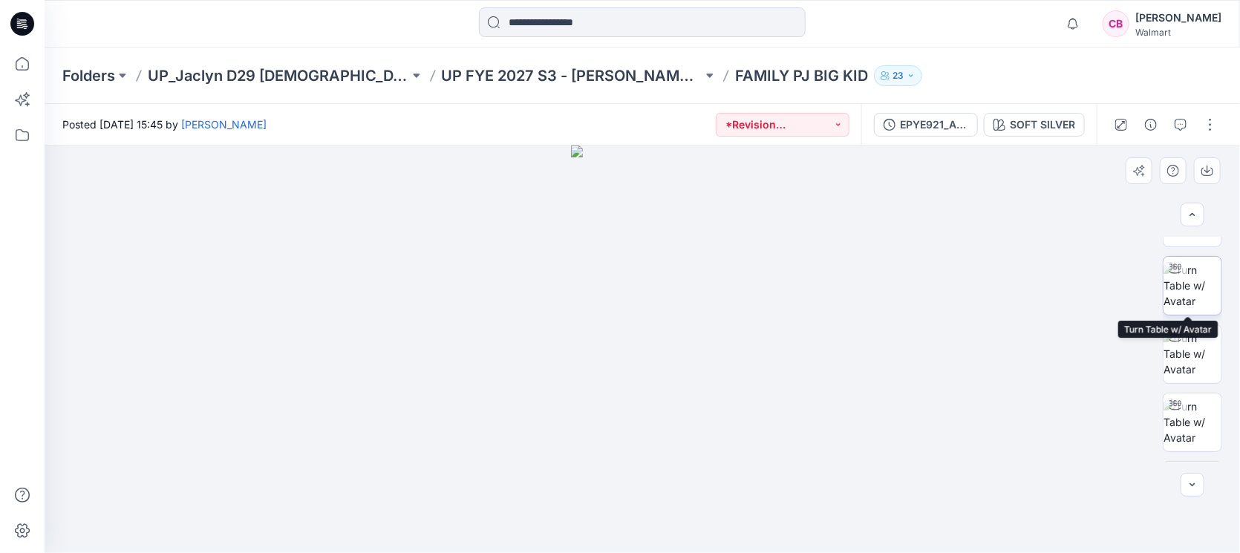
click at [1191, 289] on img at bounding box center [1193, 285] width 58 height 47
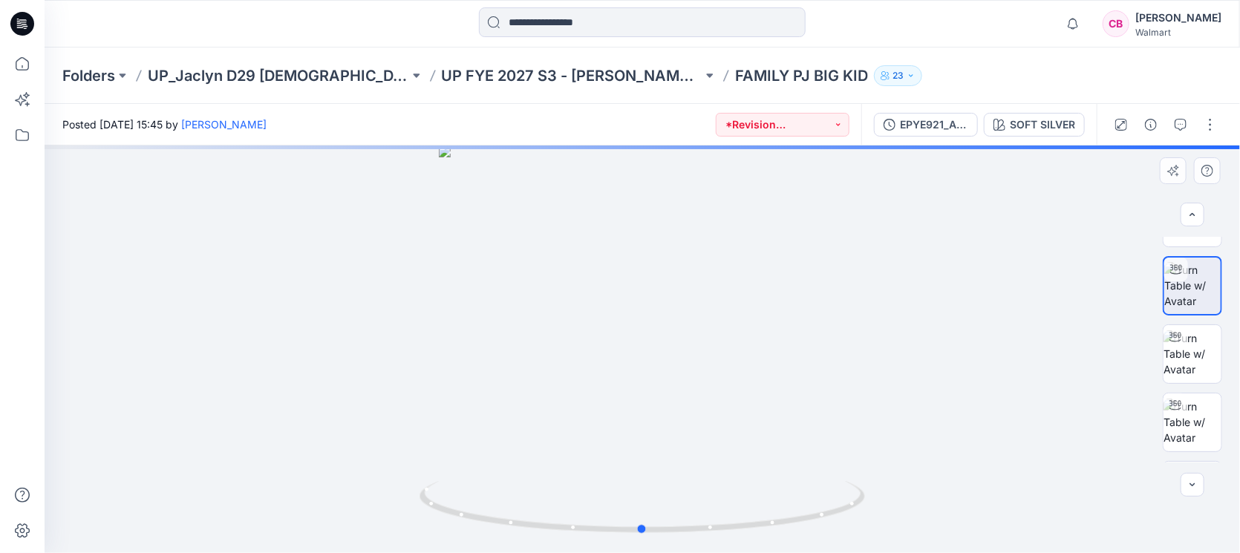
click at [636, 229] on div at bounding box center [643, 350] width 1196 height 408
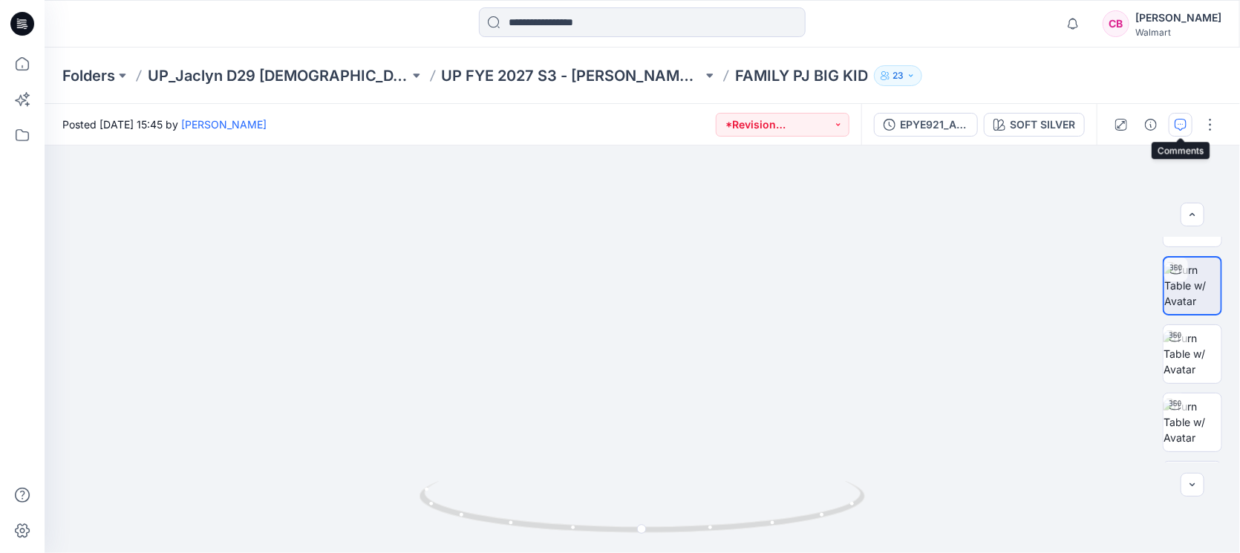
click at [1186, 120] on icon "button" at bounding box center [1181, 125] width 12 height 12
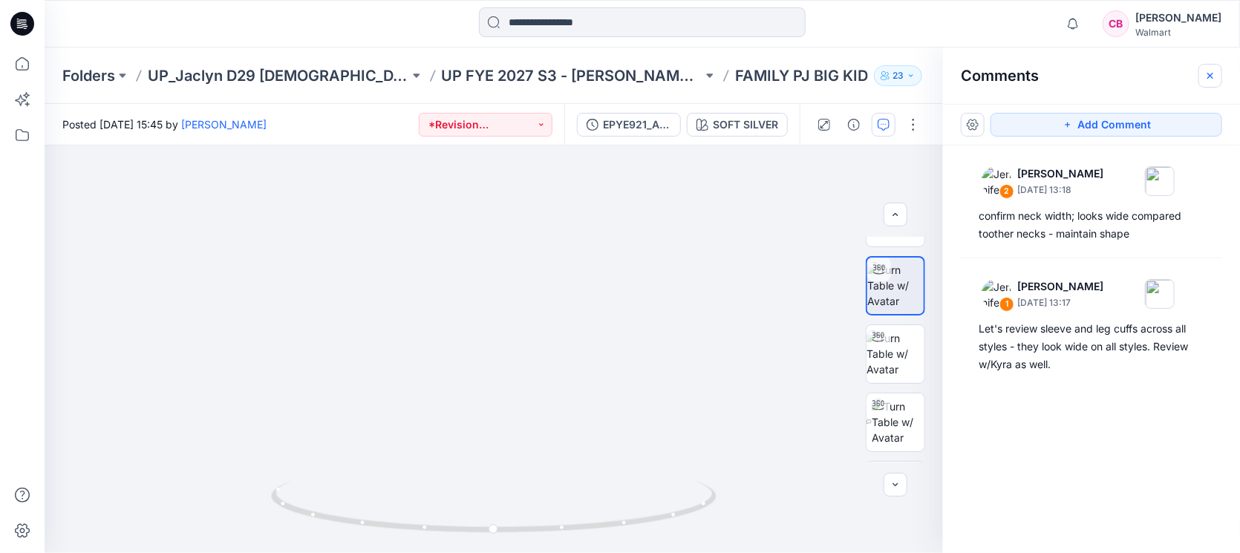
click at [1207, 79] on icon "button" at bounding box center [1210, 76] width 12 height 12
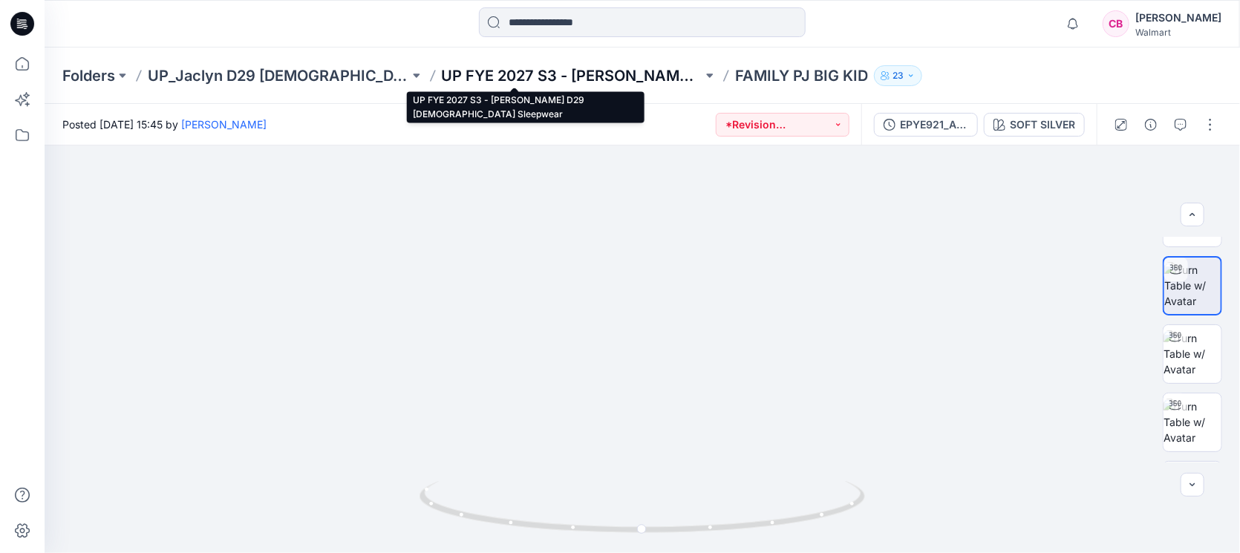
click at [578, 76] on p "UP FYE 2027 S3 - [PERSON_NAME] D29 [DEMOGRAPHIC_DATA] Sleepwear" at bounding box center [572, 75] width 261 height 21
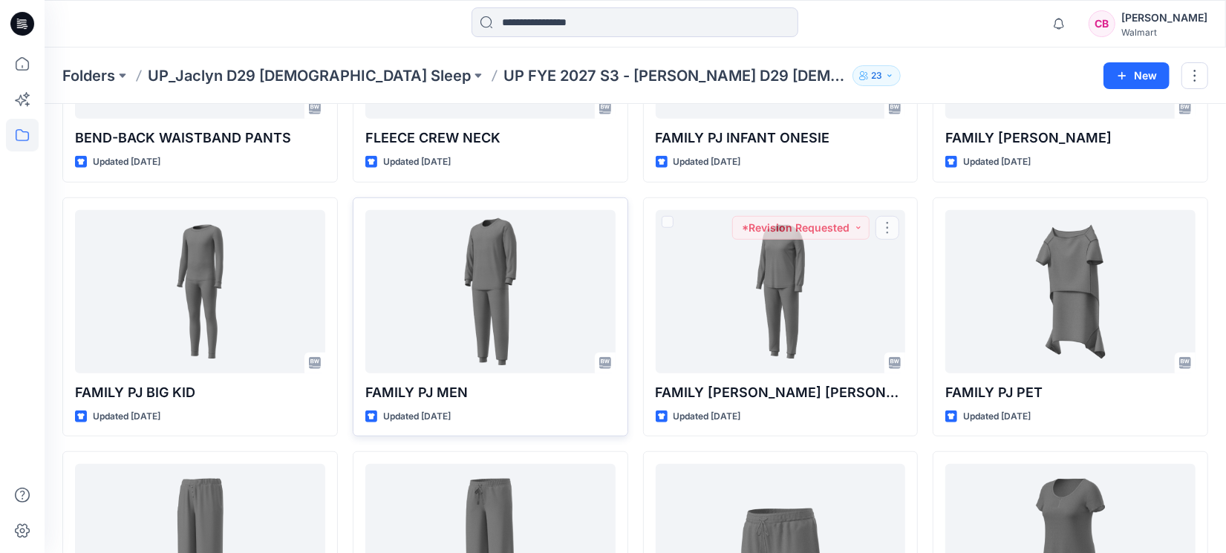
scroll to position [743, 0]
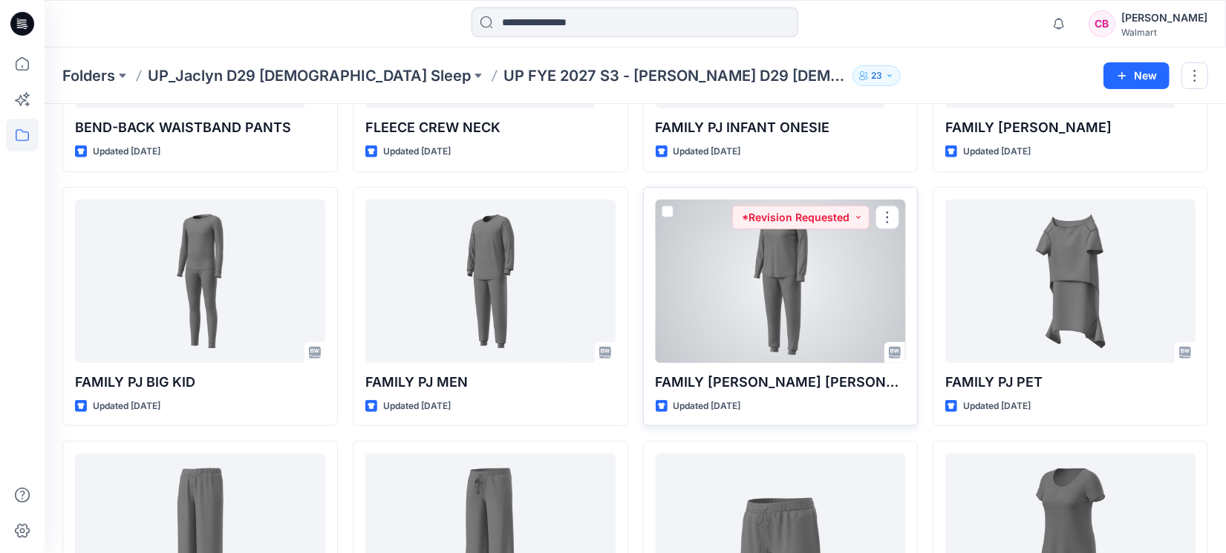
click at [811, 304] on div at bounding box center [781, 281] width 250 height 163
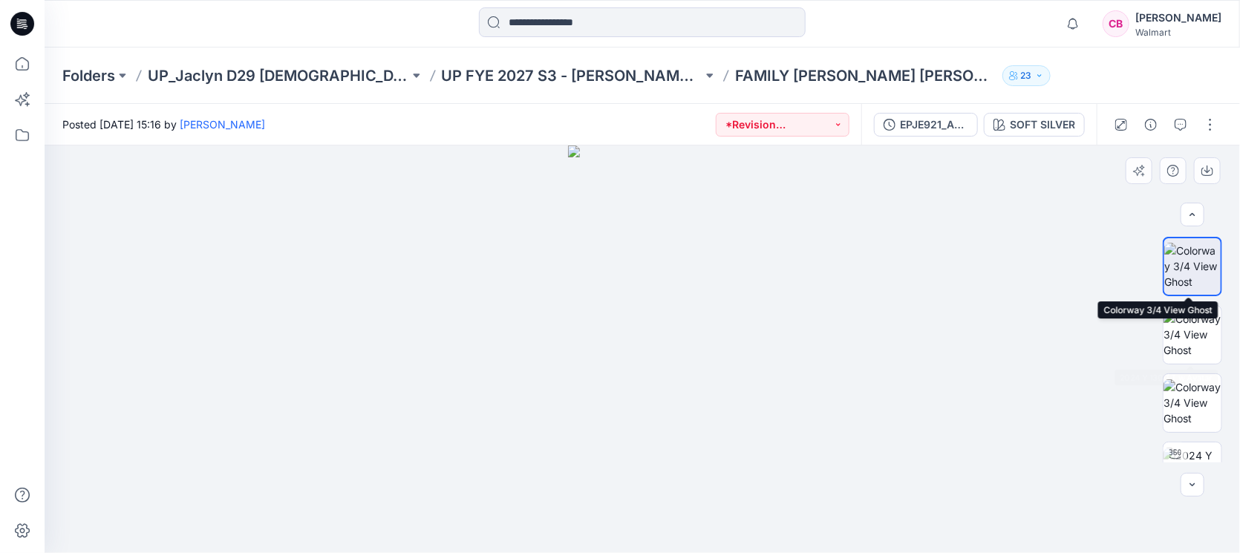
scroll to position [278, 0]
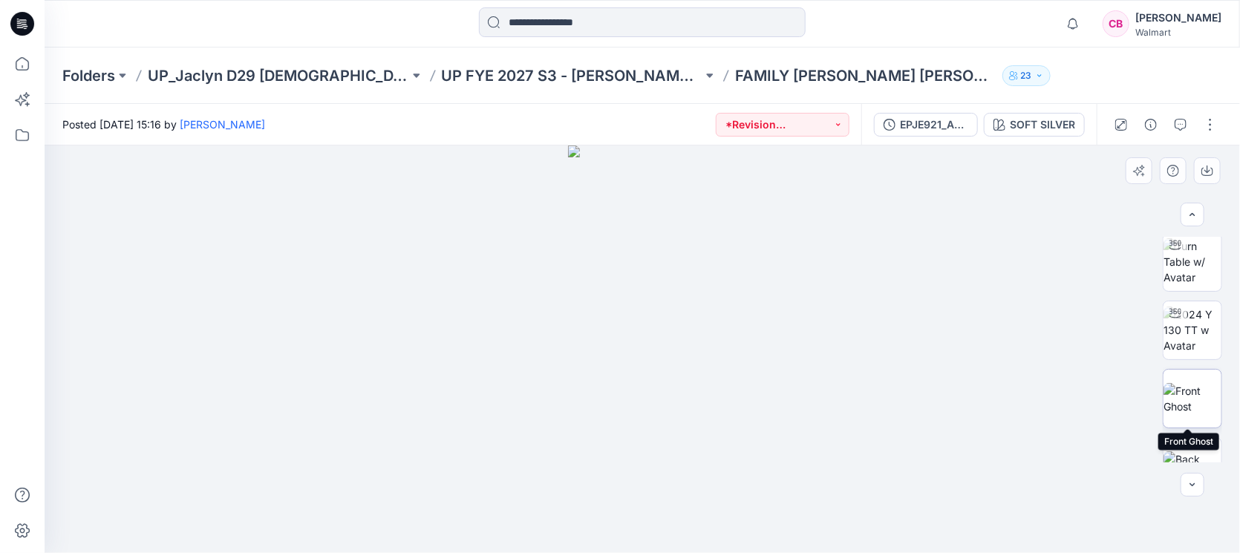
click at [1193, 383] on img at bounding box center [1193, 398] width 58 height 31
